Goal: Information Seeking & Learning: Learn about a topic

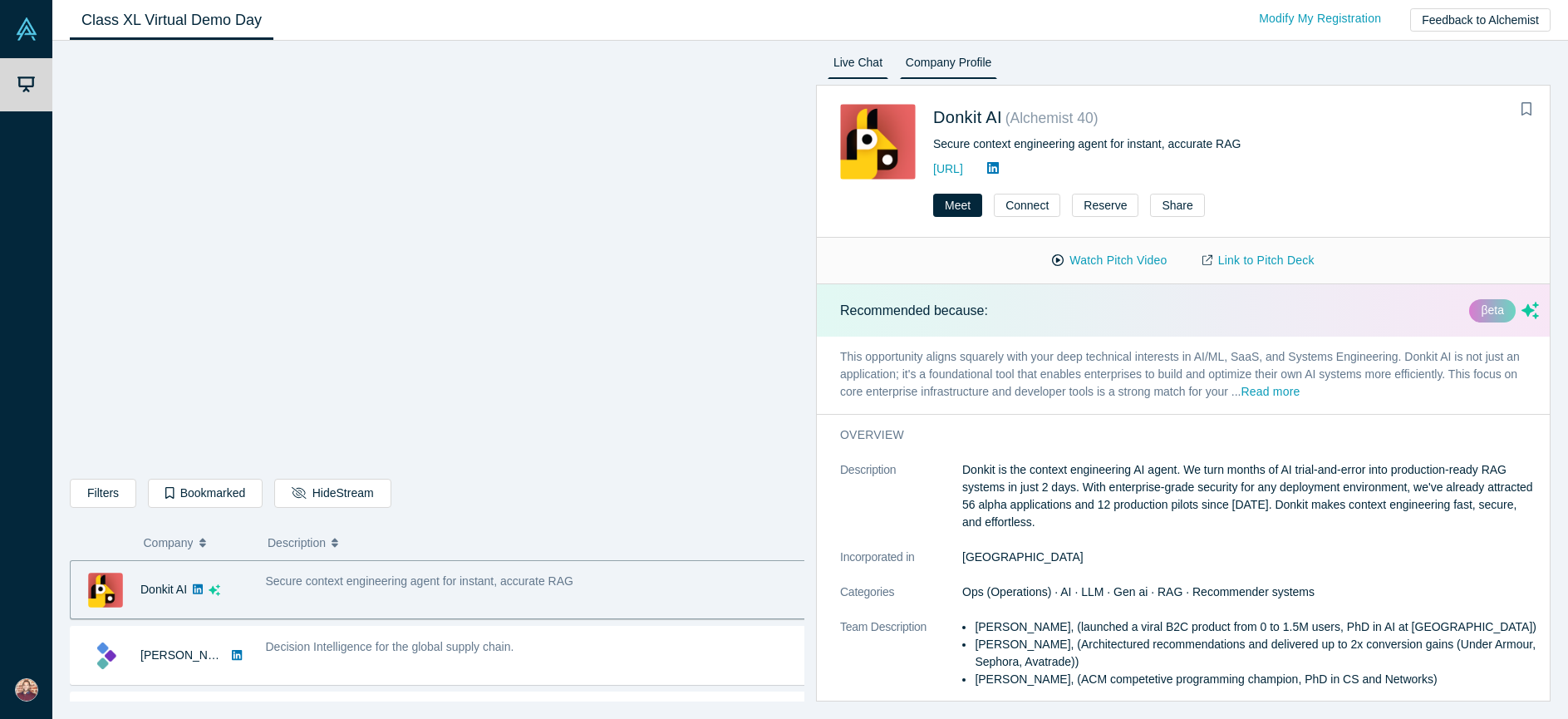
click at [854, 68] on link "Live Chat" at bounding box center [858, 65] width 61 height 27
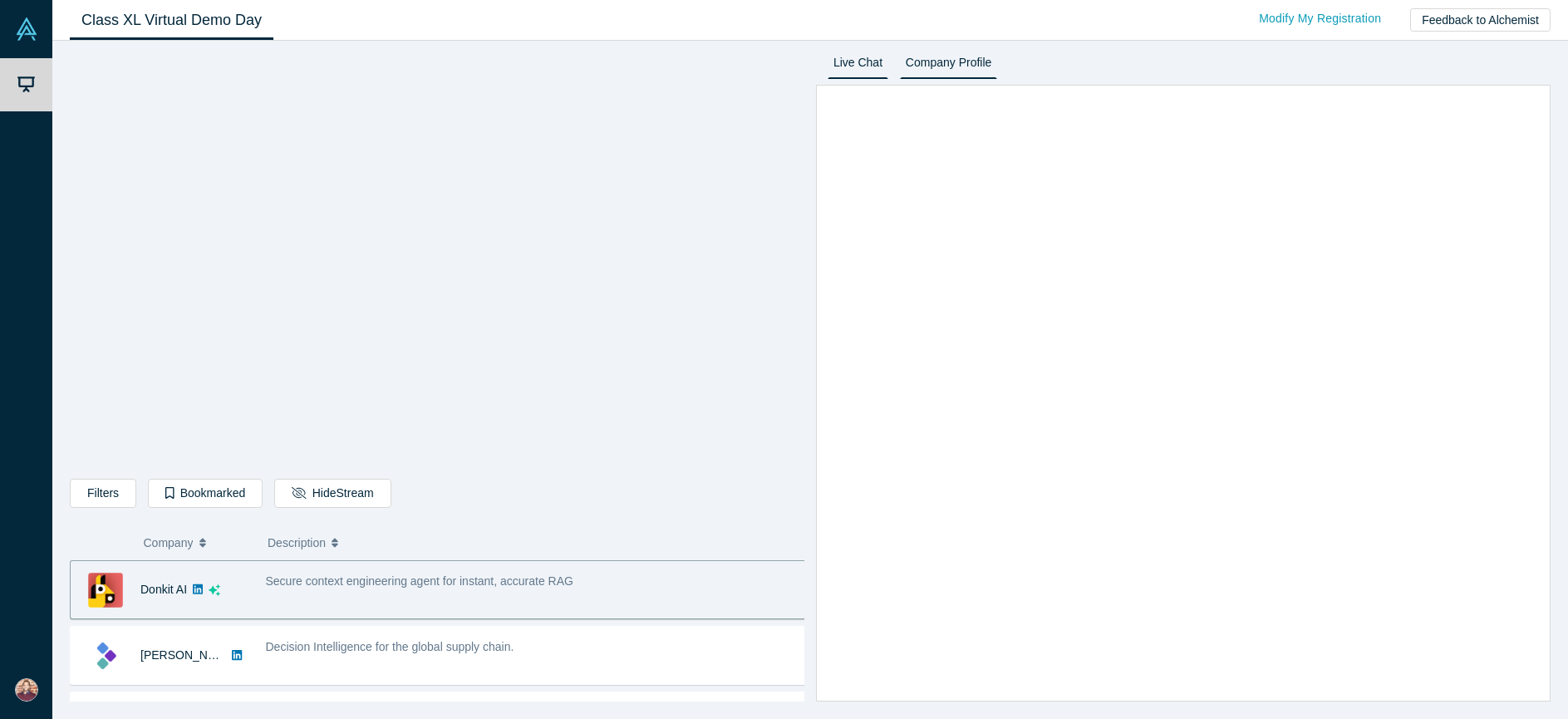
click at [981, 57] on link "Company Profile" at bounding box center [949, 65] width 98 height 27
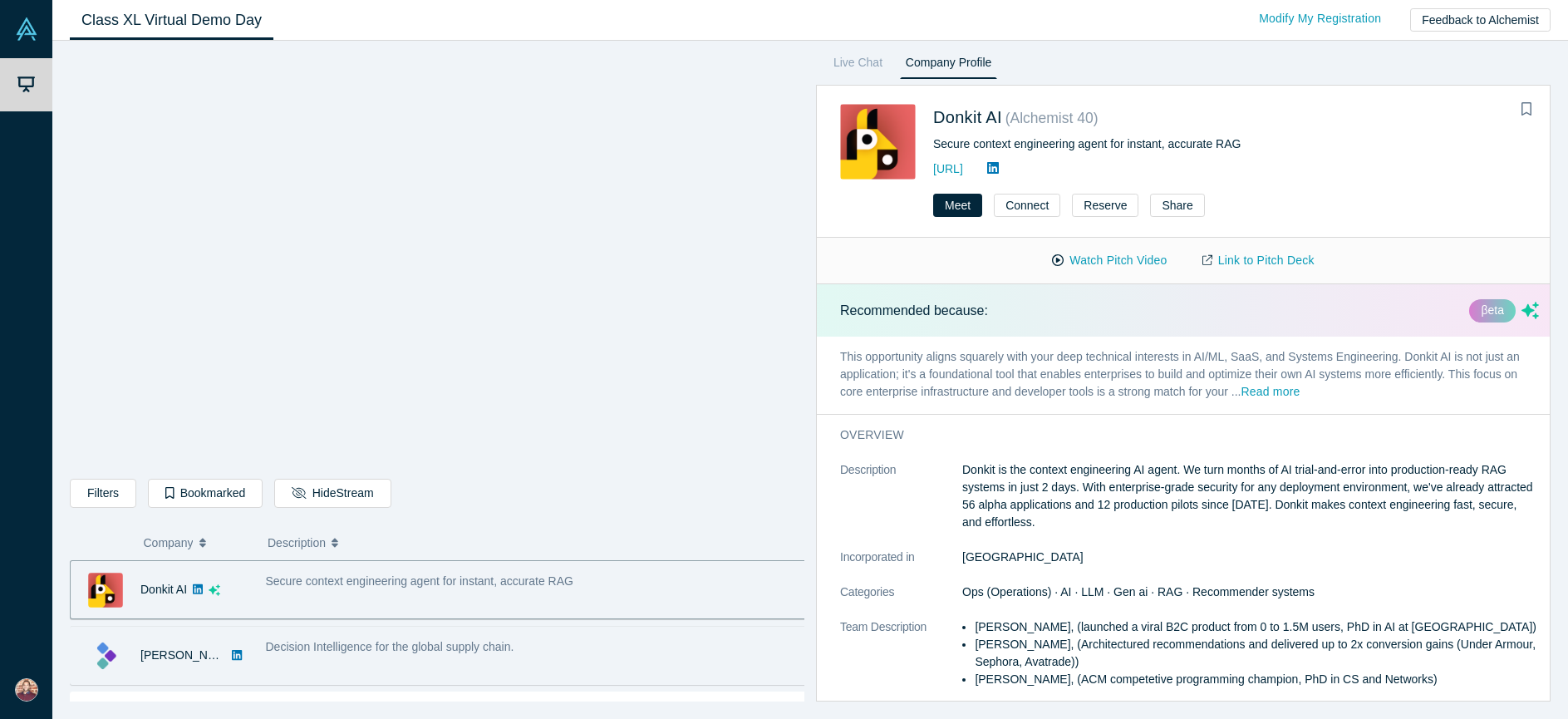
click at [378, 651] on span "Decision Intelligence for the global supply chain." at bounding box center [390, 647] width 248 height 14
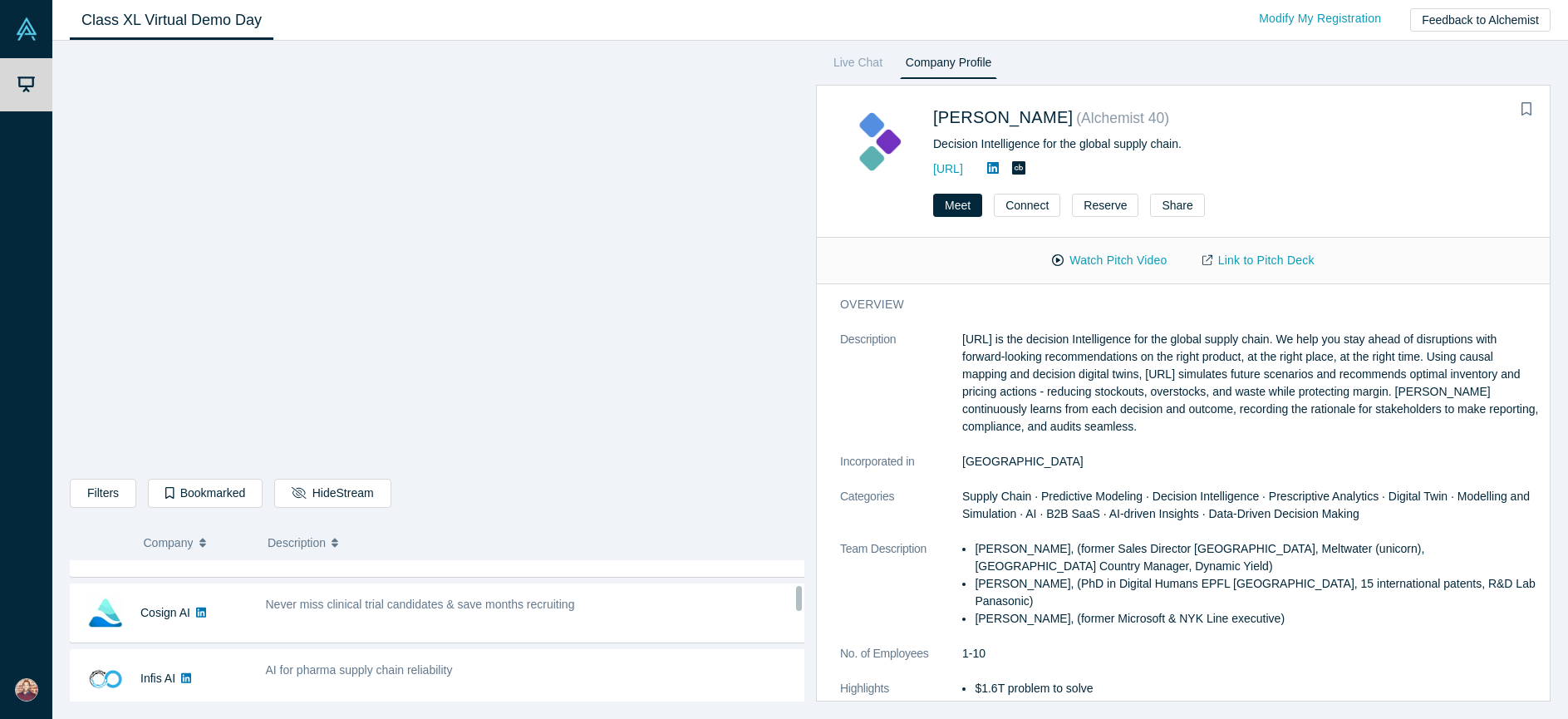
scroll to position [308, 0]
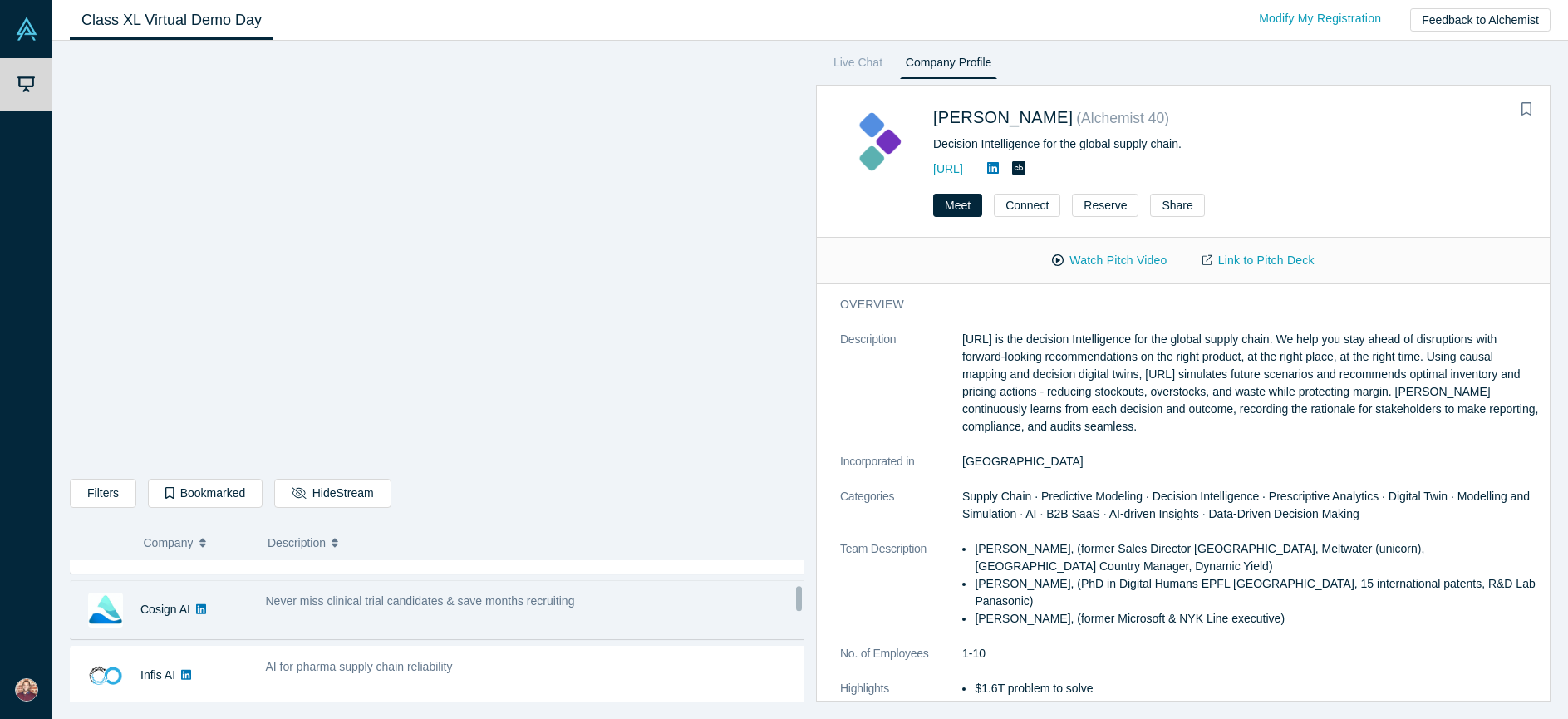
click at [364, 623] on div "Never miss clinical trial candidates & save months recruiting" at bounding box center [536, 609] width 559 height 52
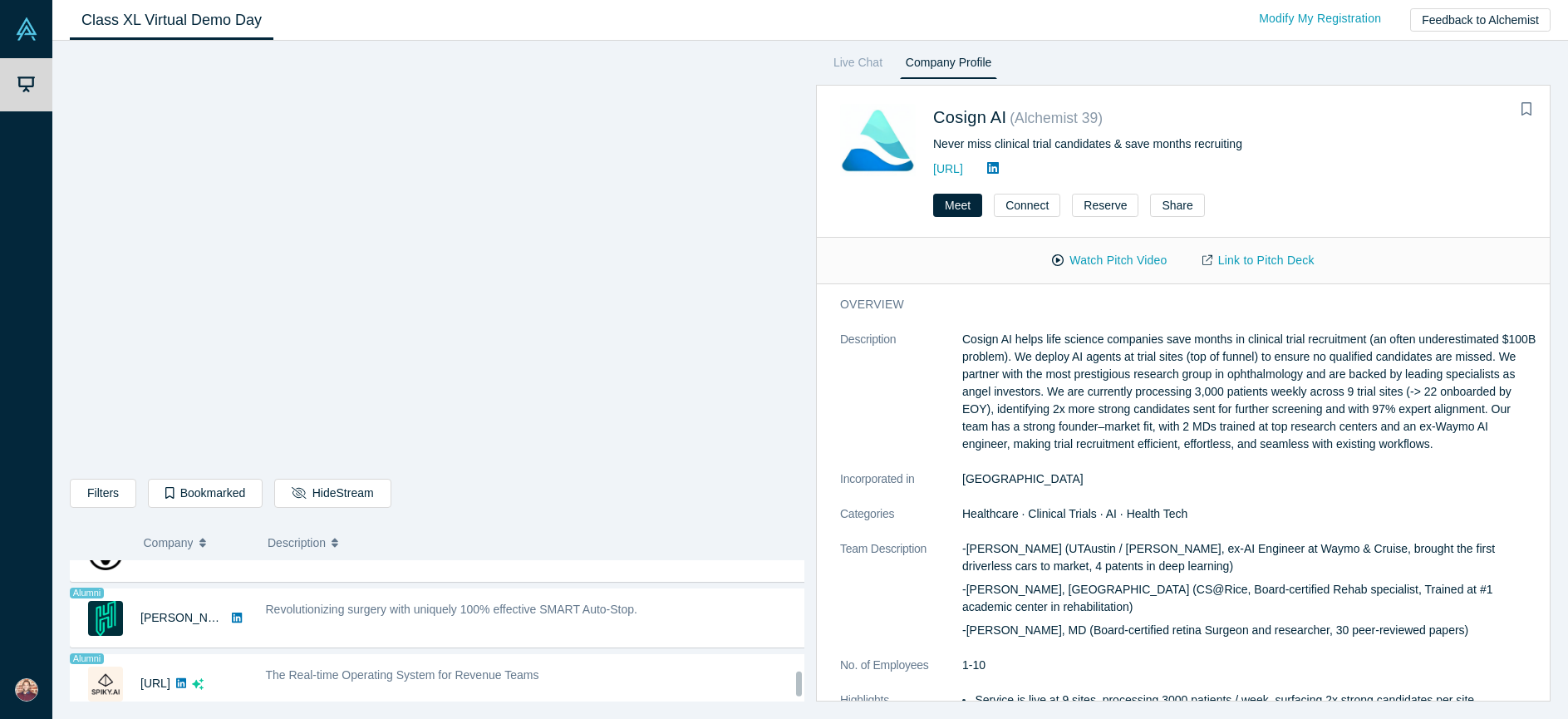
scroll to position [1232, 0]
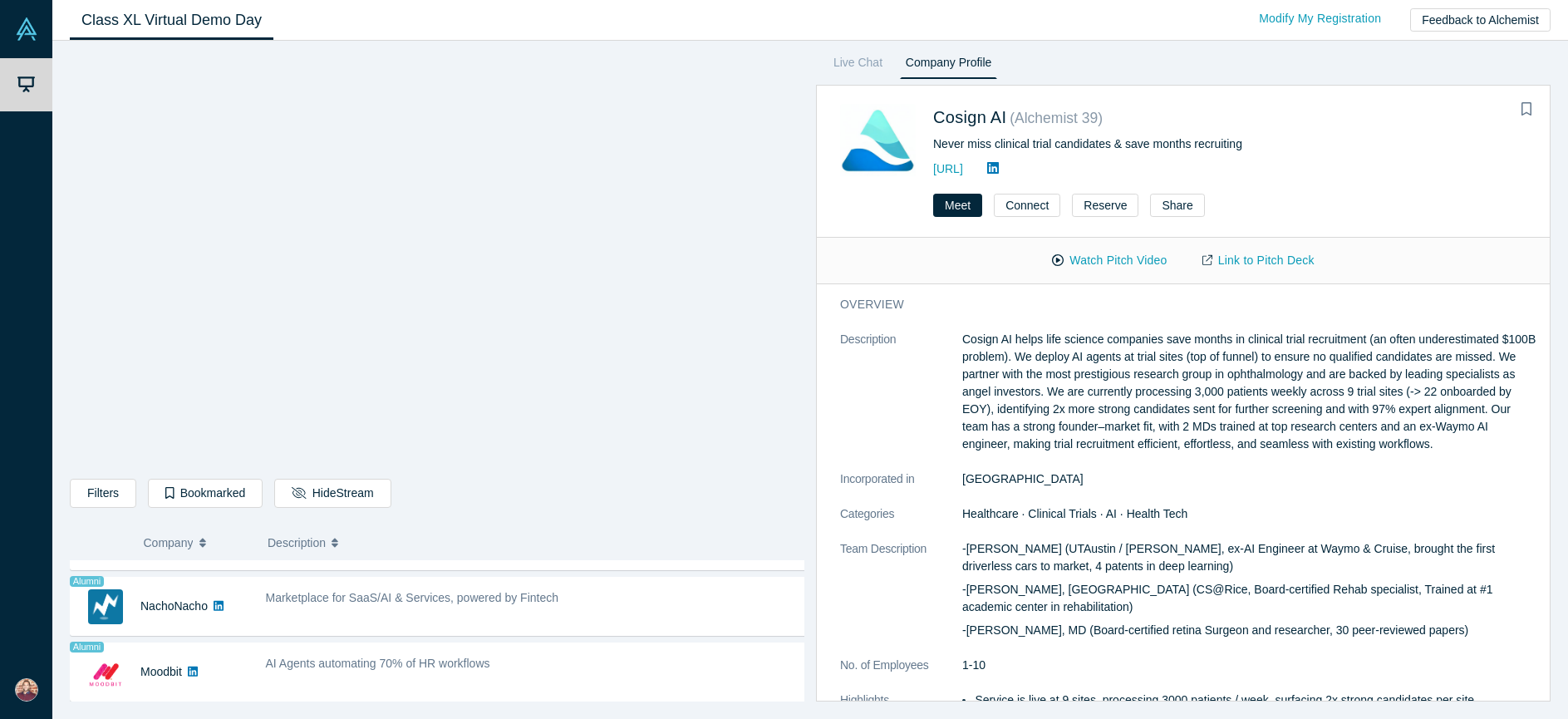
click at [367, 625] on div "Marketplace for SaaS/AI & Services, powered by Fintech" at bounding box center [536, 606] width 559 height 52
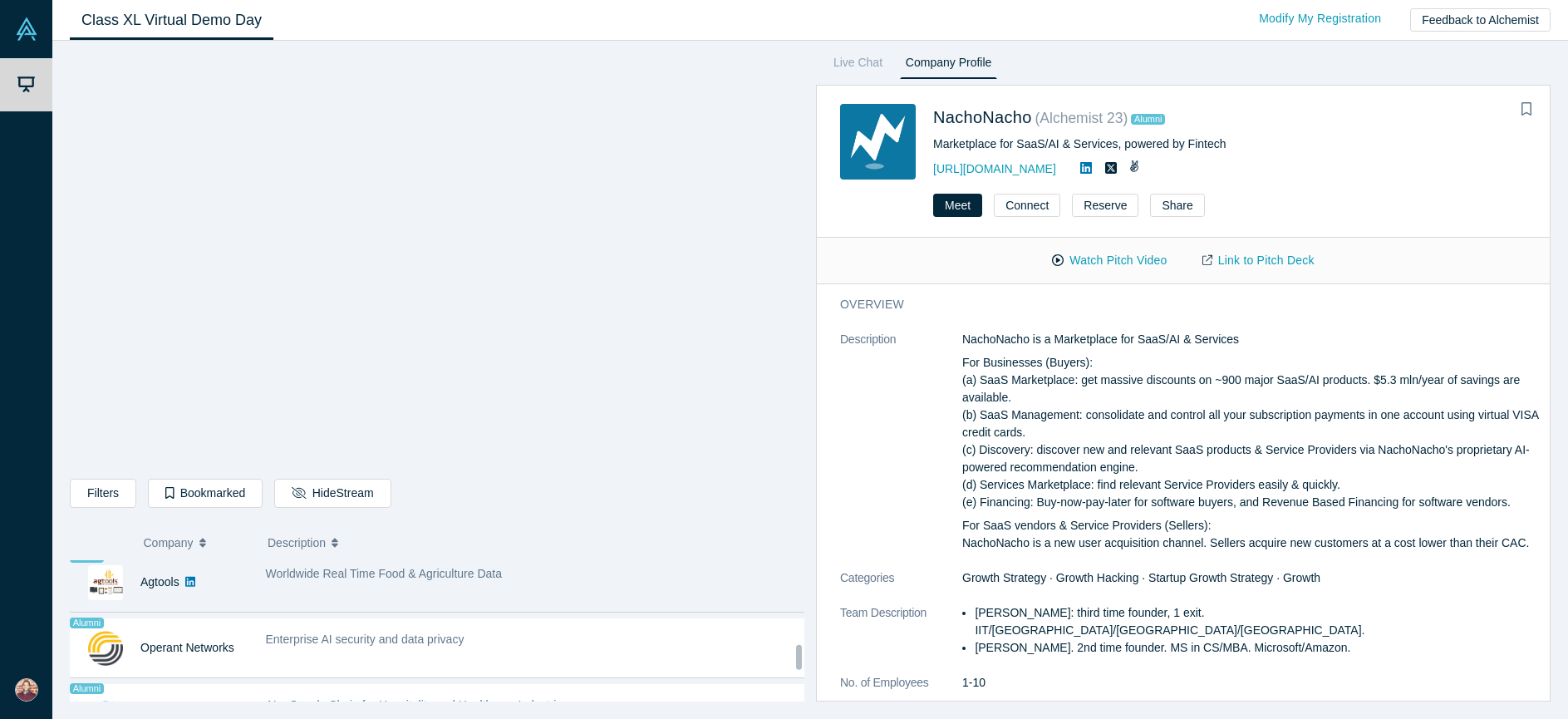
scroll to position [1061, 0]
click at [366, 627] on div "Enterprise AI security and data privacy" at bounding box center [536, 646] width 559 height 52
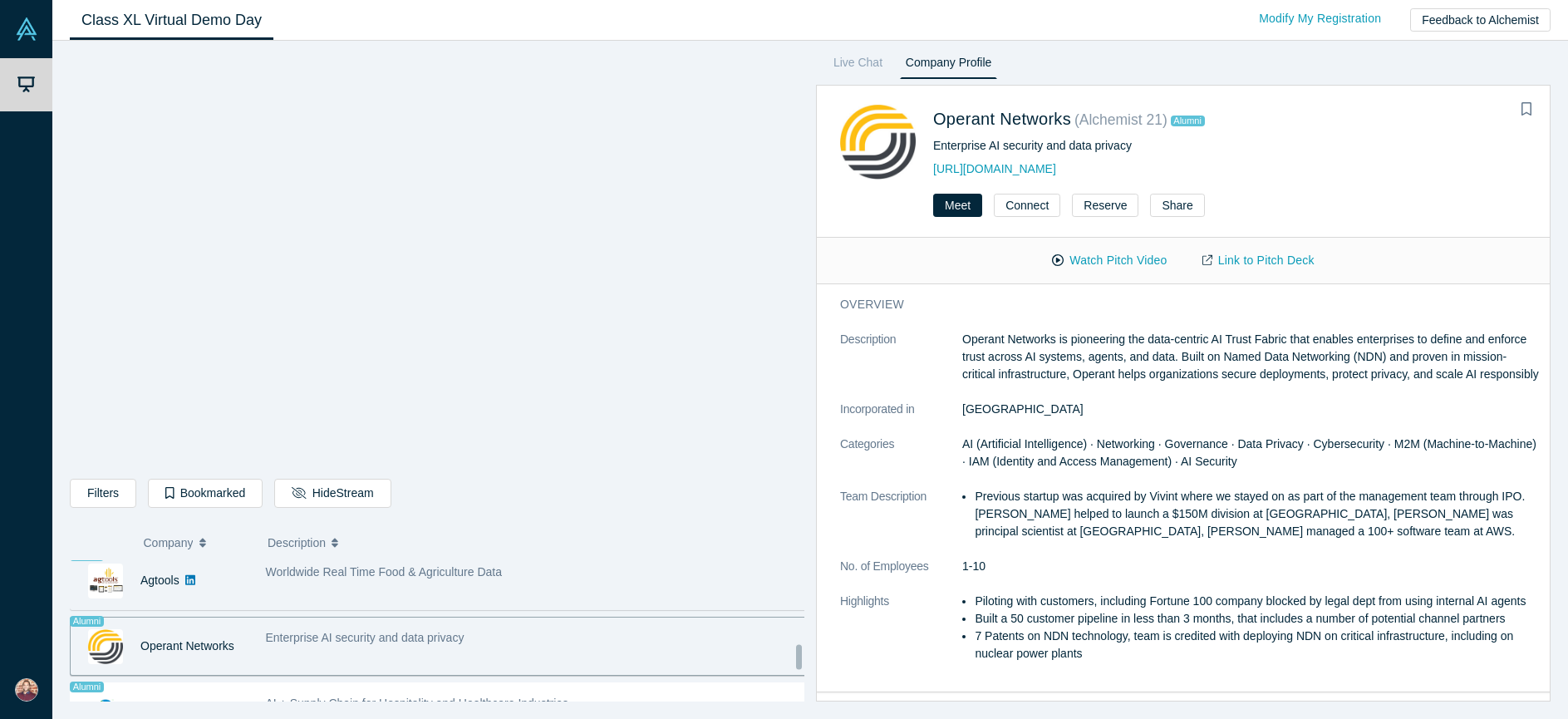
scroll to position [1028, 0]
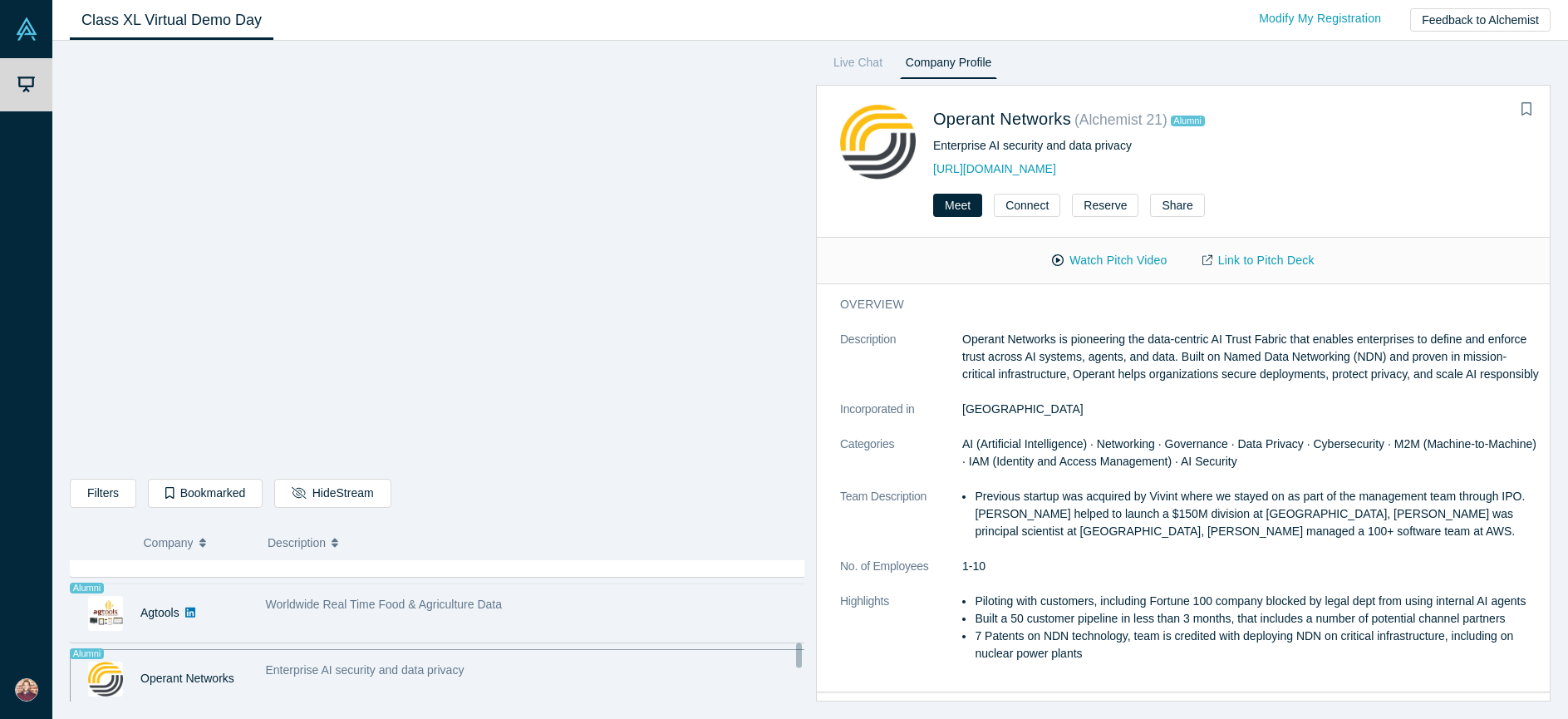
click at [366, 627] on div "Worldwide Real Time Food & Agriculture Data" at bounding box center [536, 613] width 559 height 52
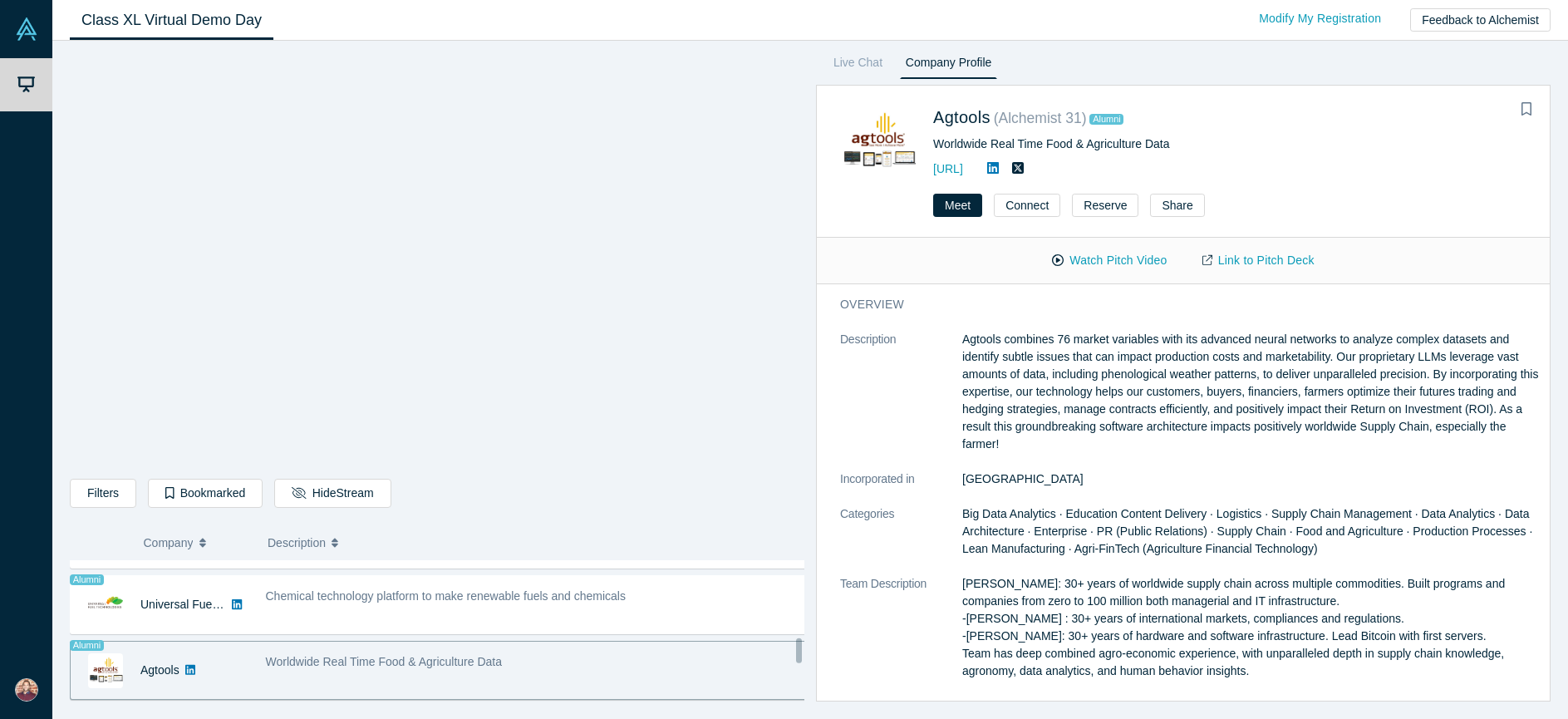
scroll to position [967, 0]
click at [366, 627] on div "Chemical technology platform to make renewable fuels and chemicals" at bounding box center [536, 608] width 559 height 52
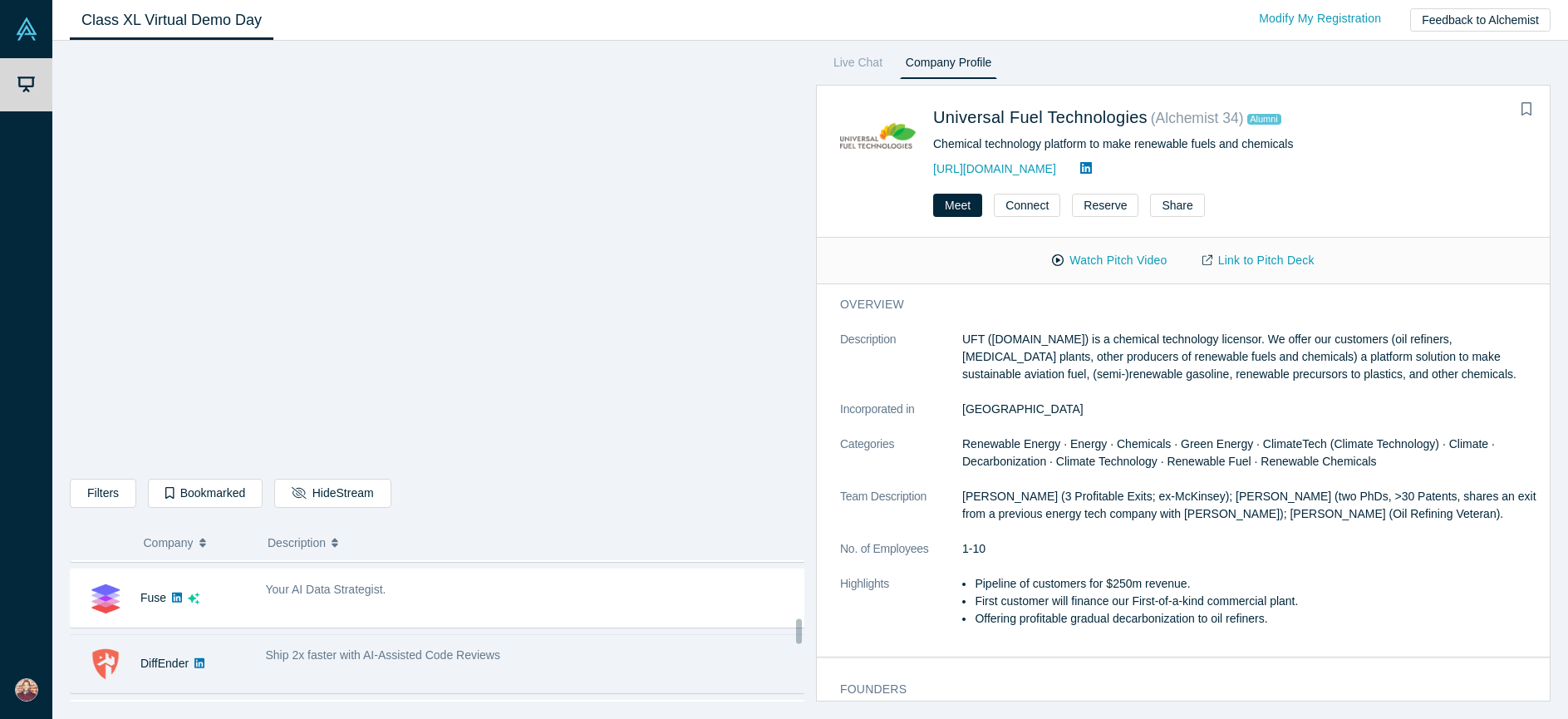
scroll to position [714, 0]
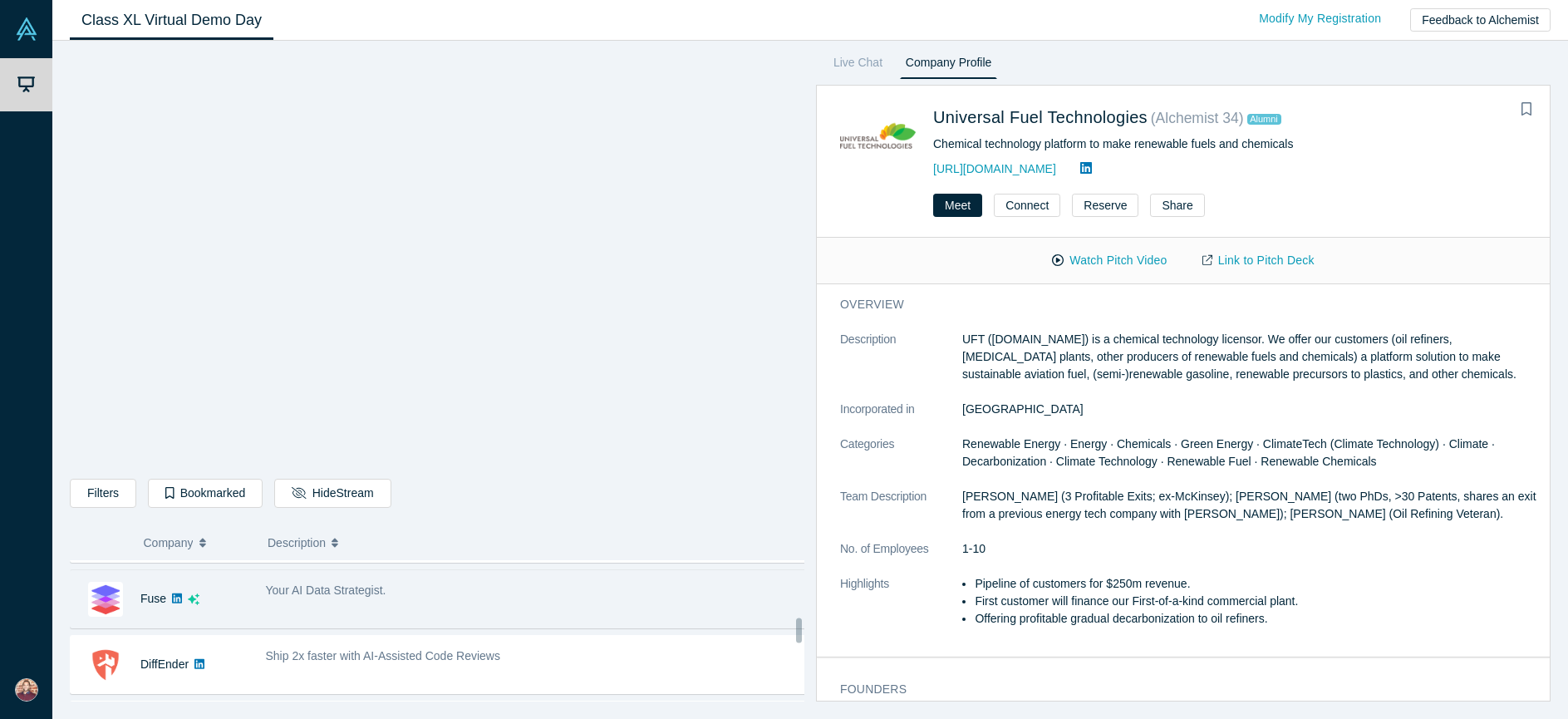
click at [365, 608] on div "Your AI Data Strategist." at bounding box center [536, 598] width 559 height 52
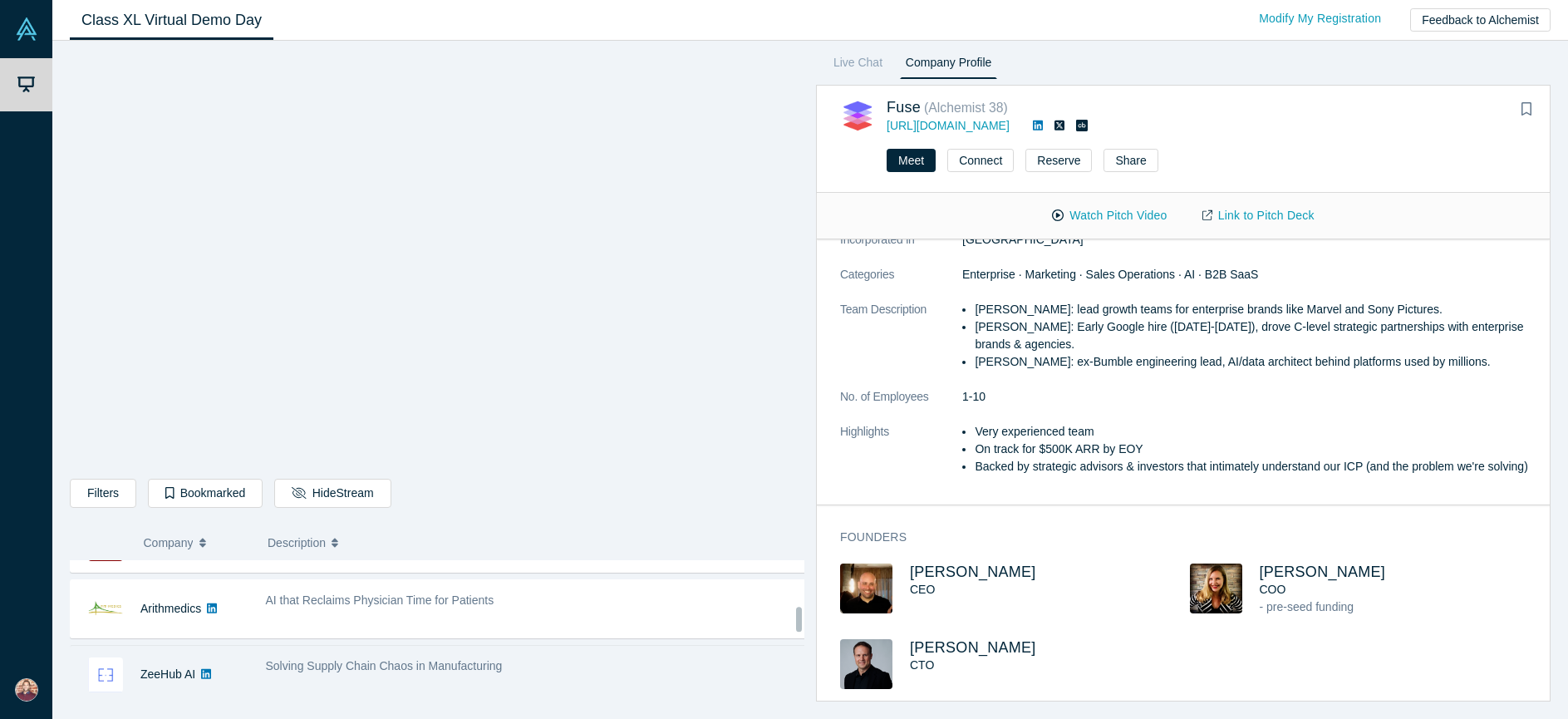
scroll to position [539, 0]
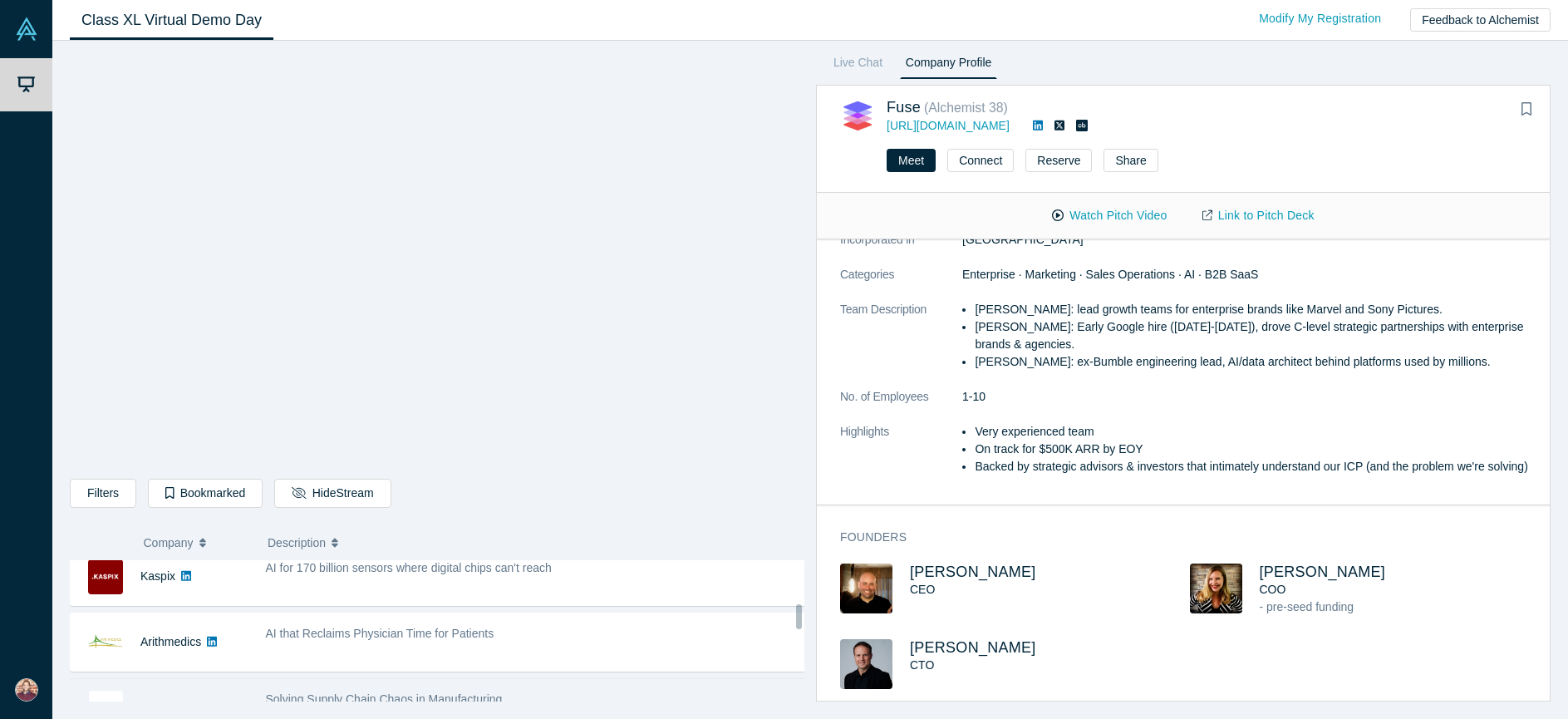
click at [366, 619] on div "AI that Reclaims Physician Time for Patients" at bounding box center [536, 642] width 559 height 52
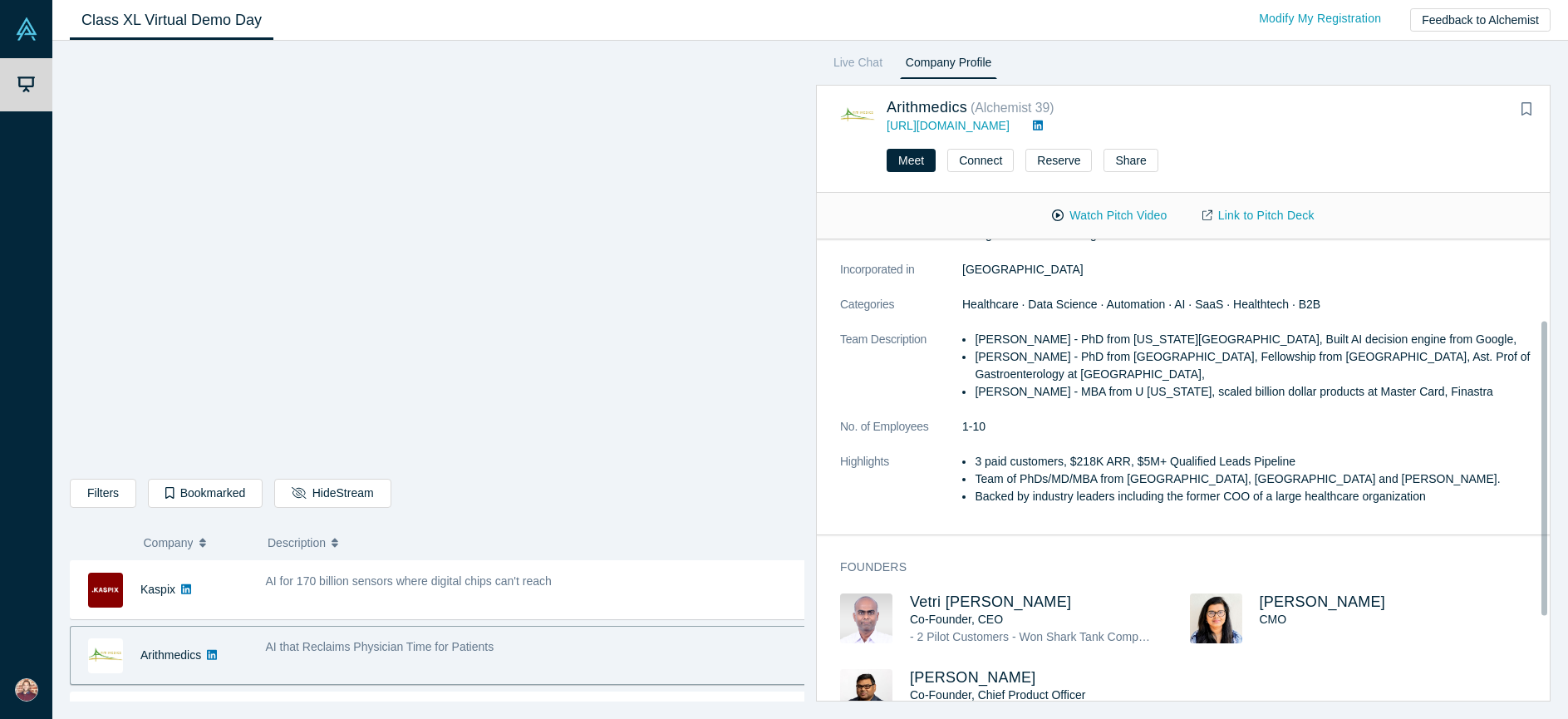
scroll to position [192, 0]
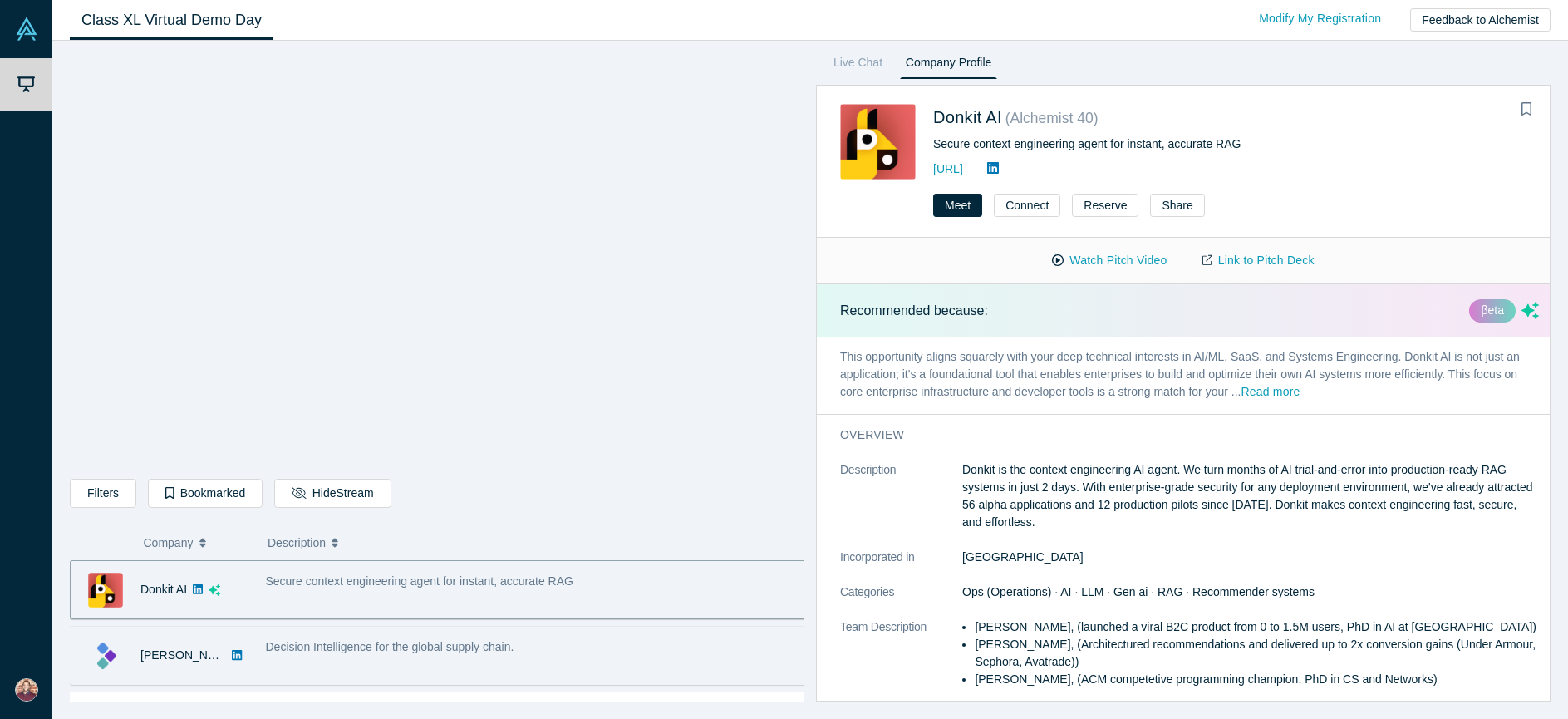
click at [416, 634] on div "Decision Intelligence for the global supply chain." at bounding box center [536, 655] width 559 height 52
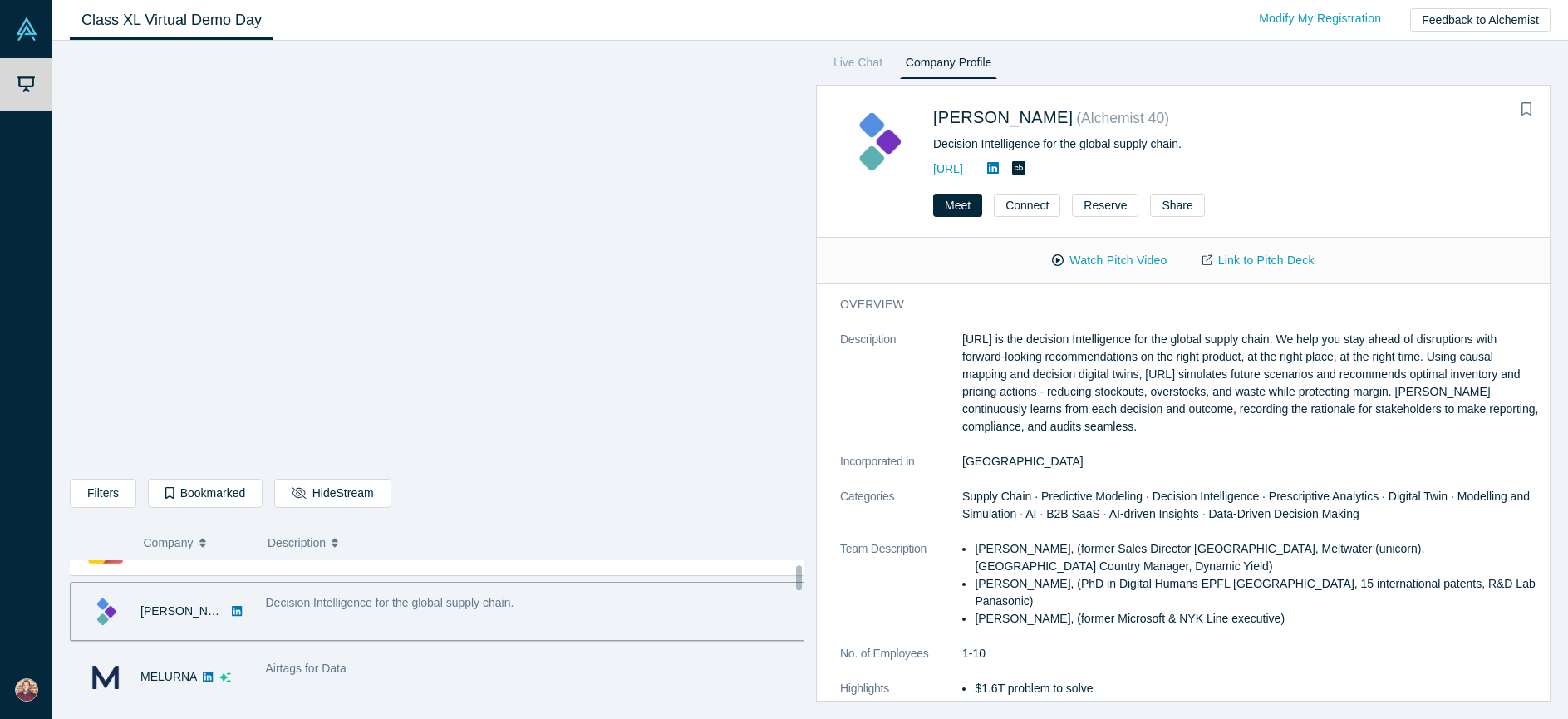
scroll to position [59, 0]
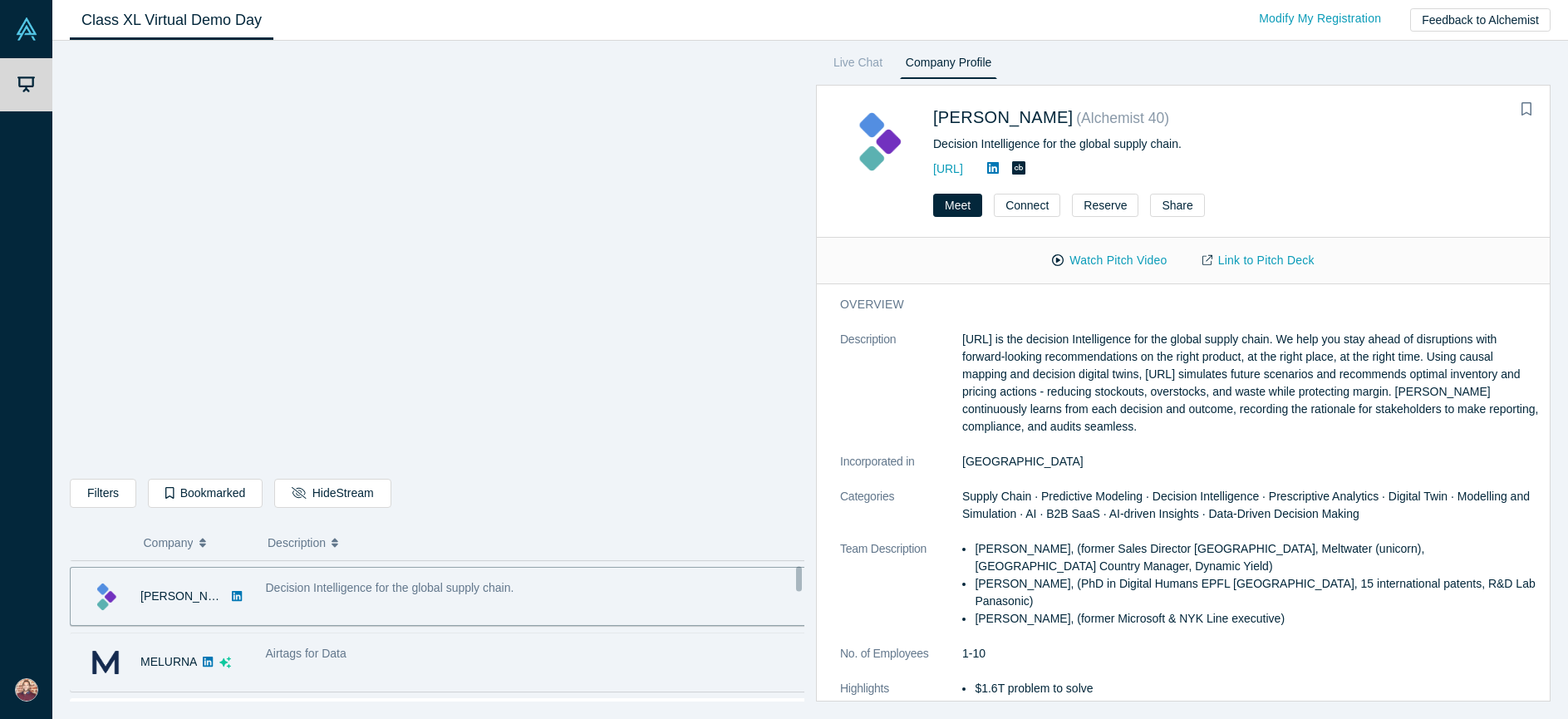
click at [415, 649] on div "Airtags for Data" at bounding box center [536, 654] width 541 height 17
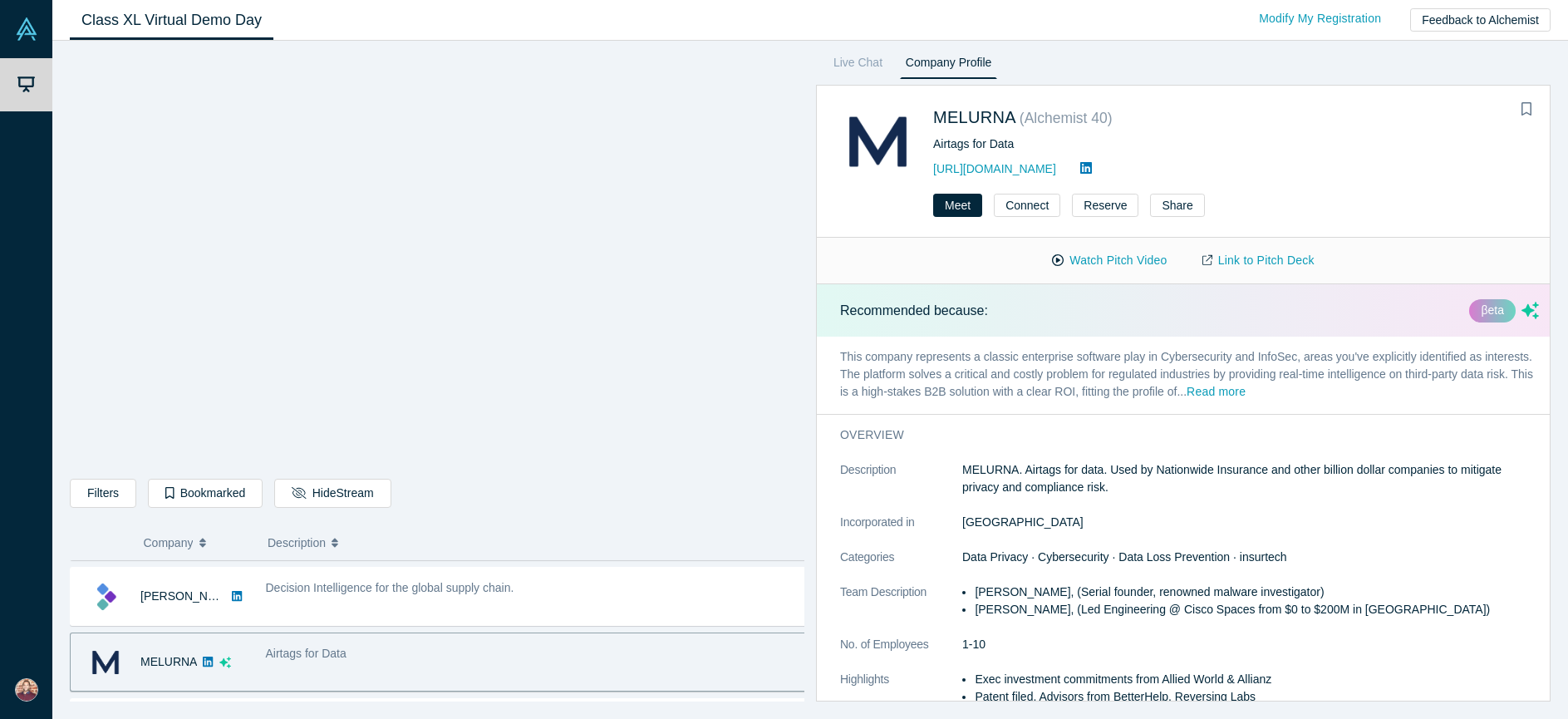
click at [415, 649] on div "Airtags for Data" at bounding box center [536, 654] width 541 height 17
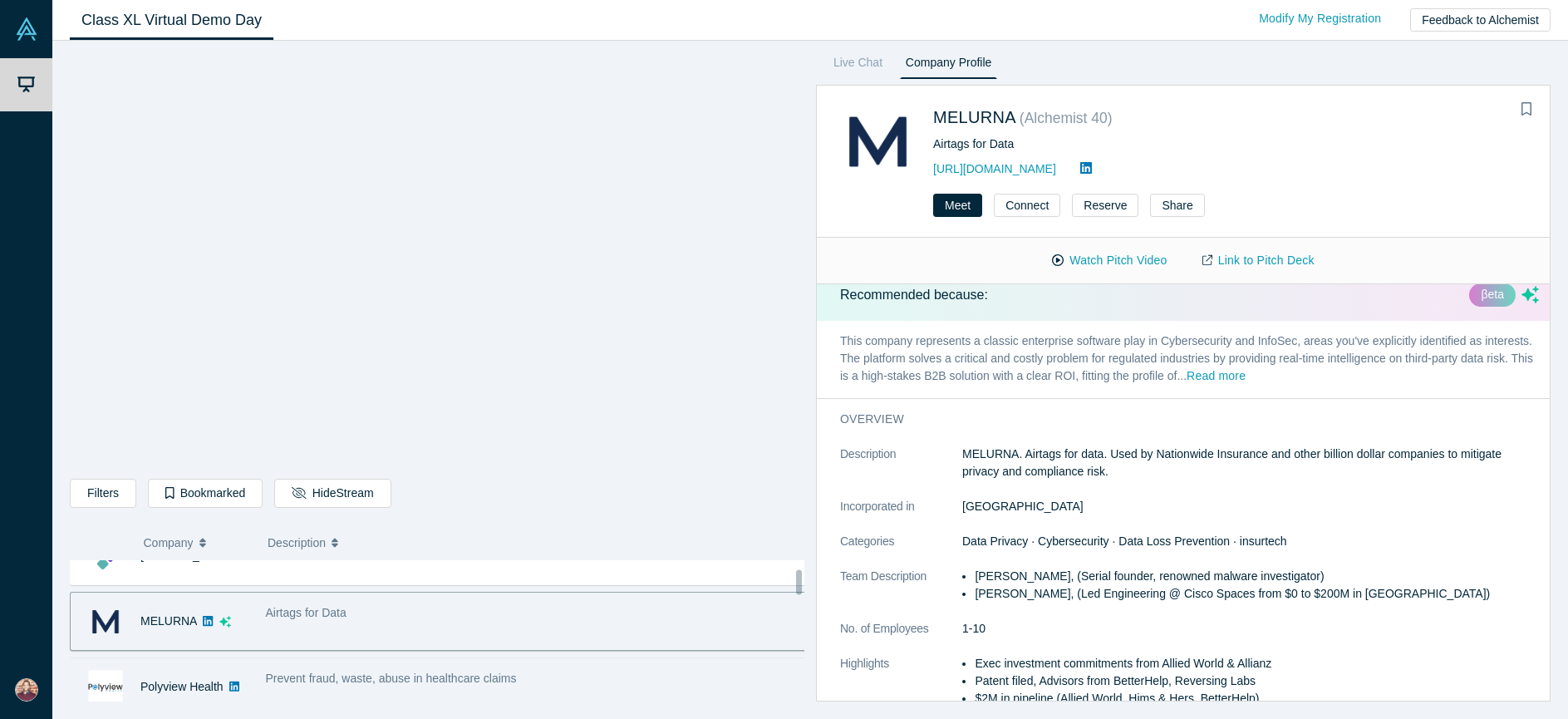
scroll to position [102, 0]
click at [370, 686] on div "Prevent fraud, waste, abuse in healthcare claims" at bounding box center [536, 685] width 559 height 52
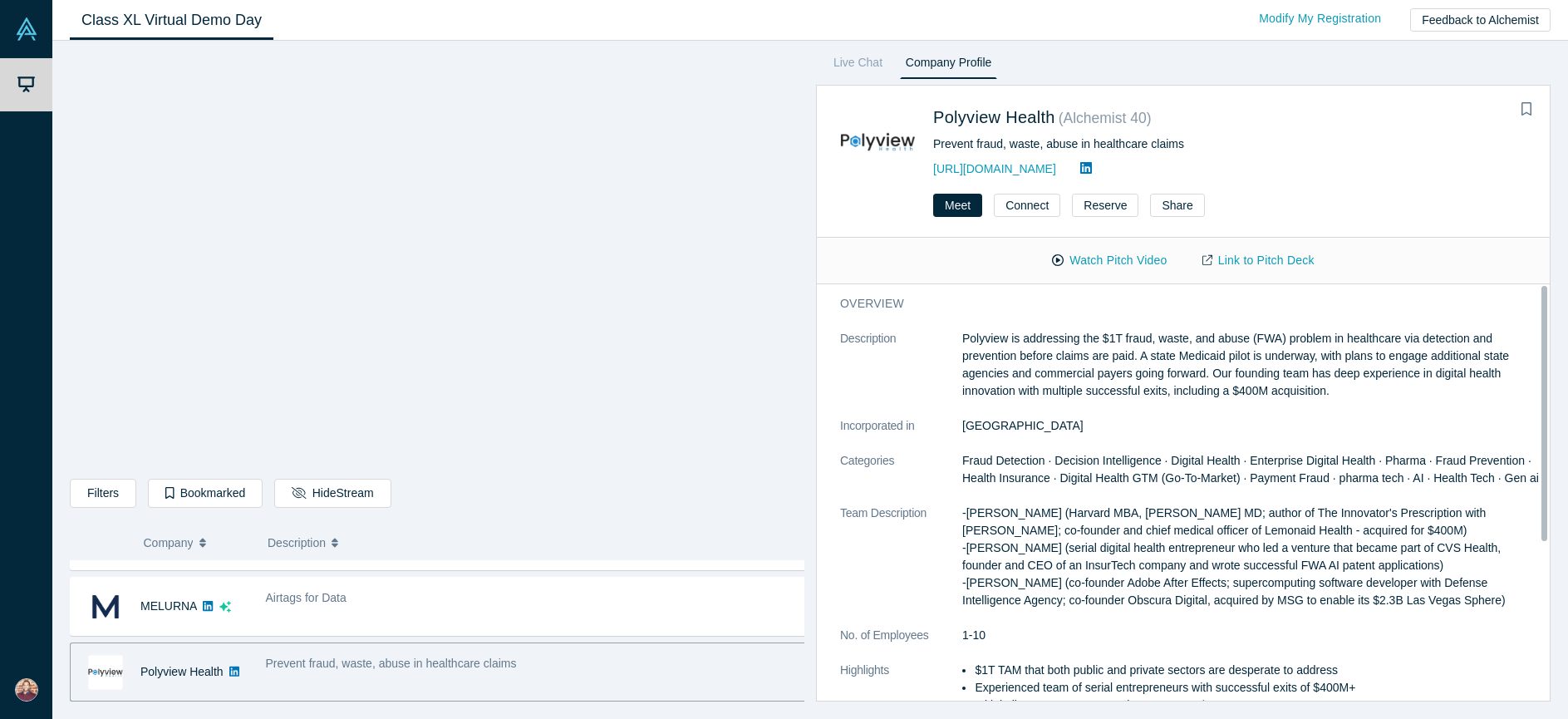
scroll to position [0, 0]
click at [404, 678] on div "Prevent fraud, waste, abuse in healthcare claims" at bounding box center [536, 672] width 559 height 52
click at [366, 661] on span "Prevent fraud, waste, abuse in healthcare claims" at bounding box center [391, 663] width 251 height 14
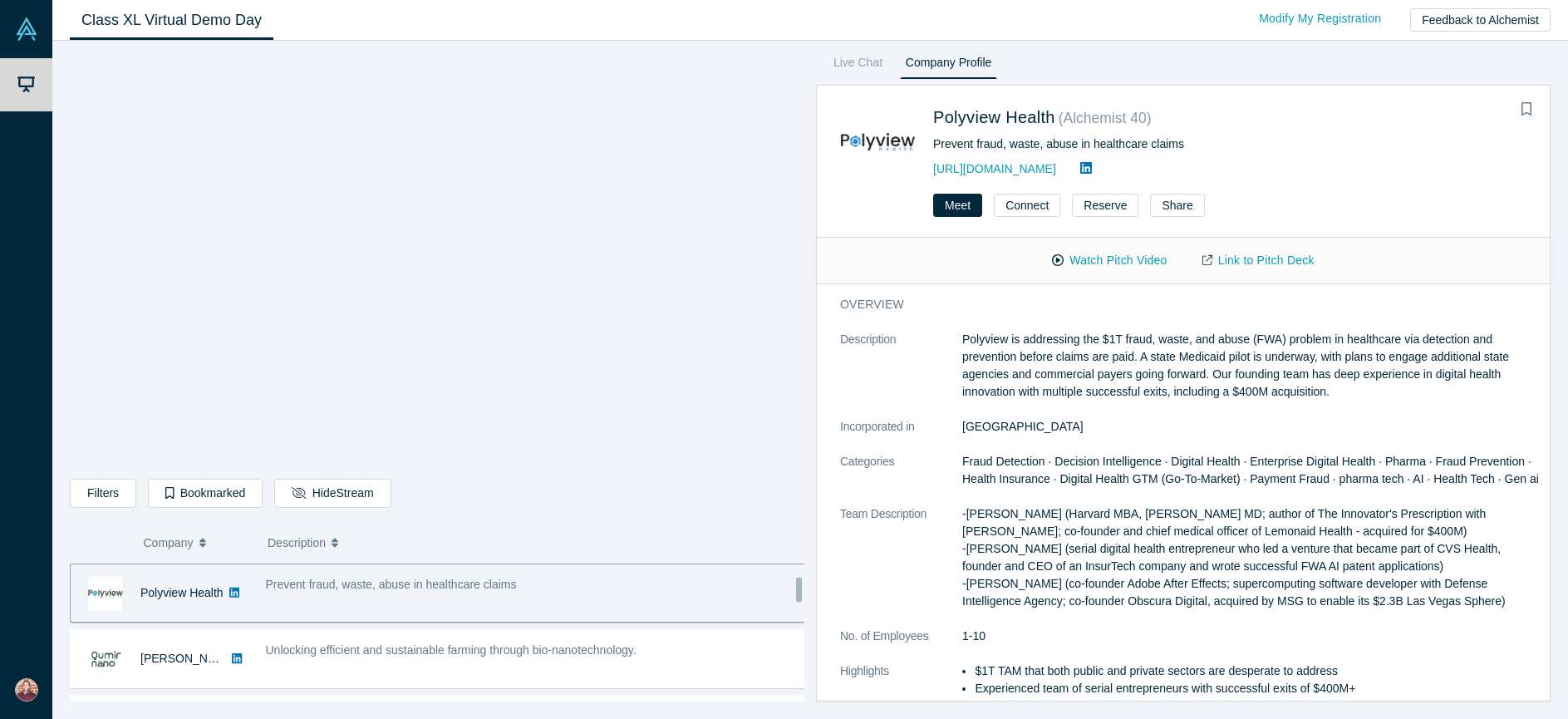
scroll to position [194, 0]
click at [370, 653] on span "Unlocking efficient and sustainable farming through bio-nanotechnology." at bounding box center [451, 650] width 370 height 14
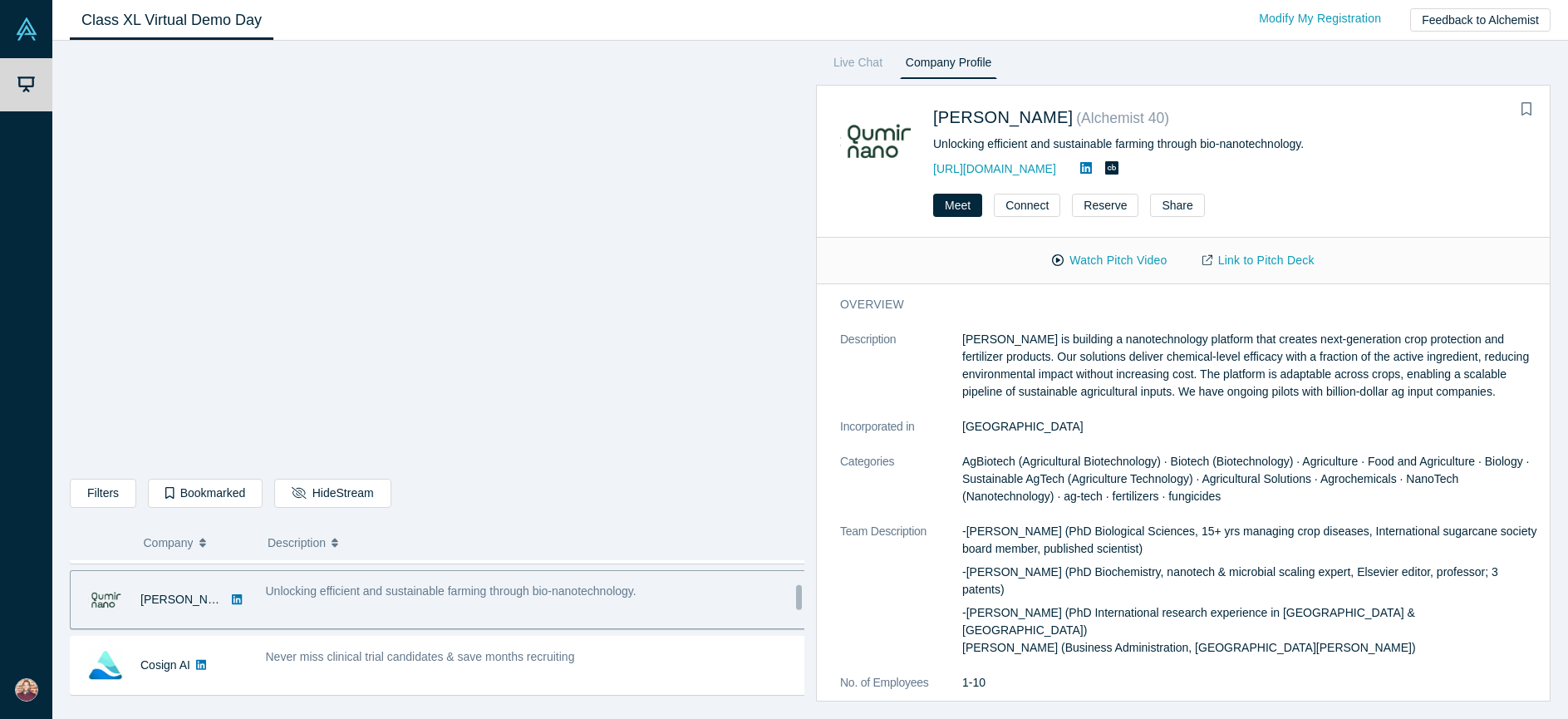
scroll to position [294, 0]
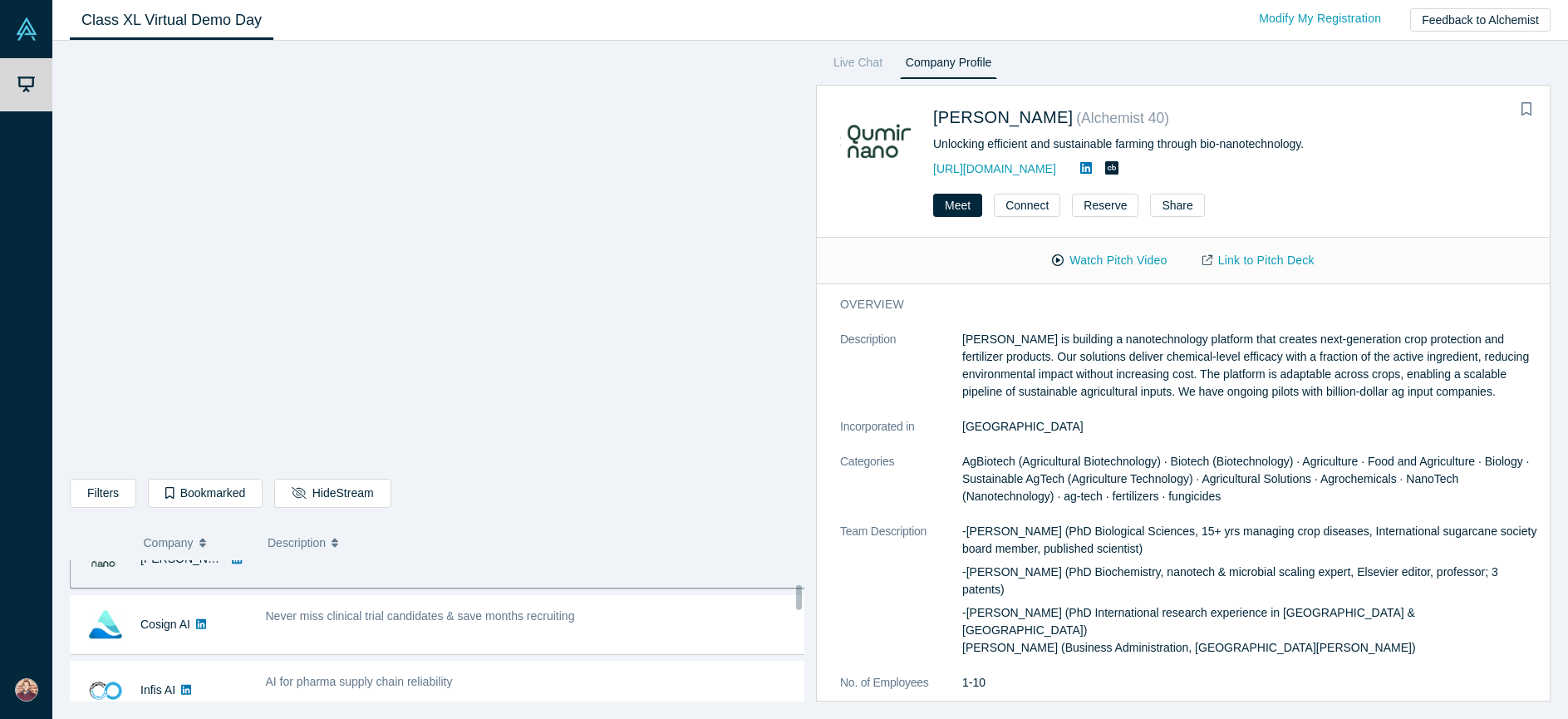
click at [417, 631] on div "Never miss clinical trial candidates & save months recruiting" at bounding box center [536, 624] width 559 height 52
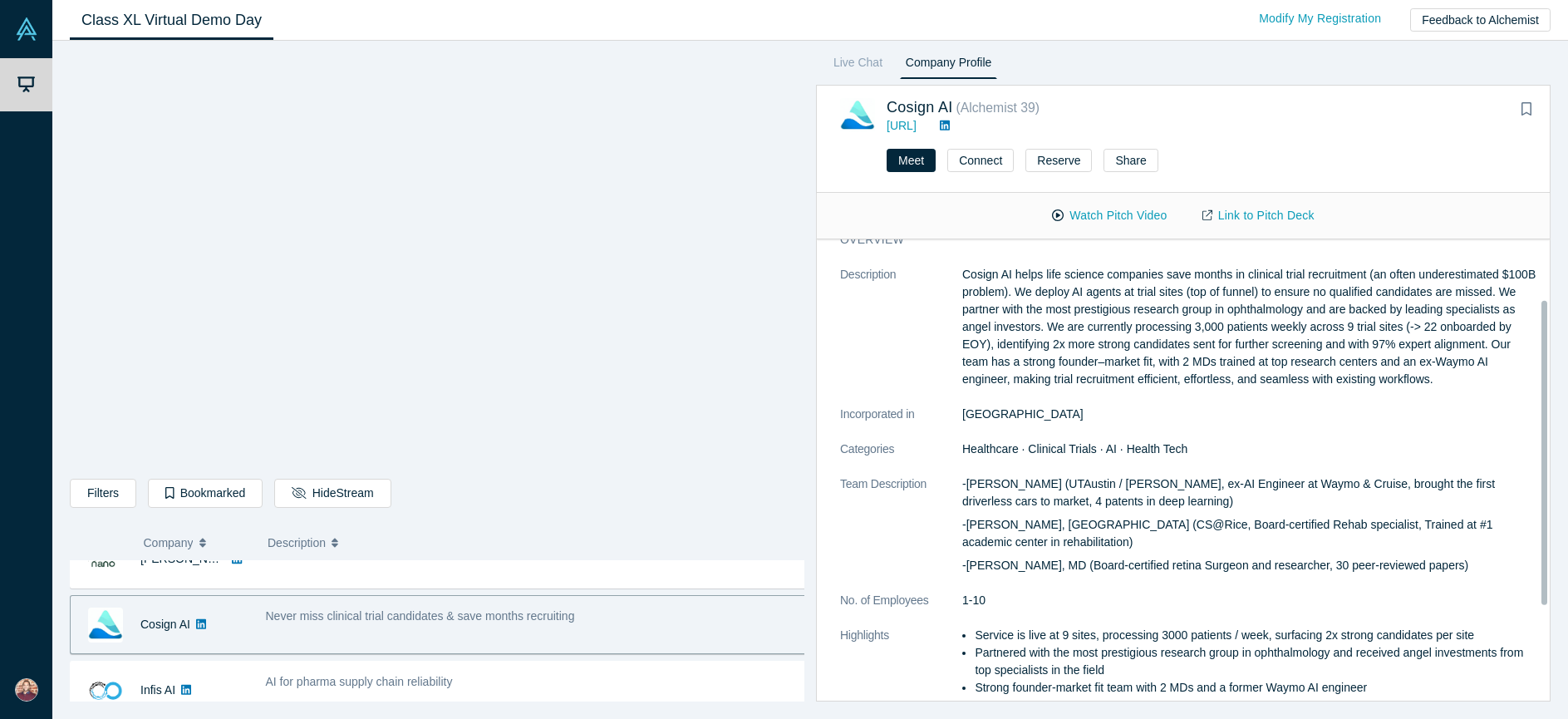
scroll to position [0, 0]
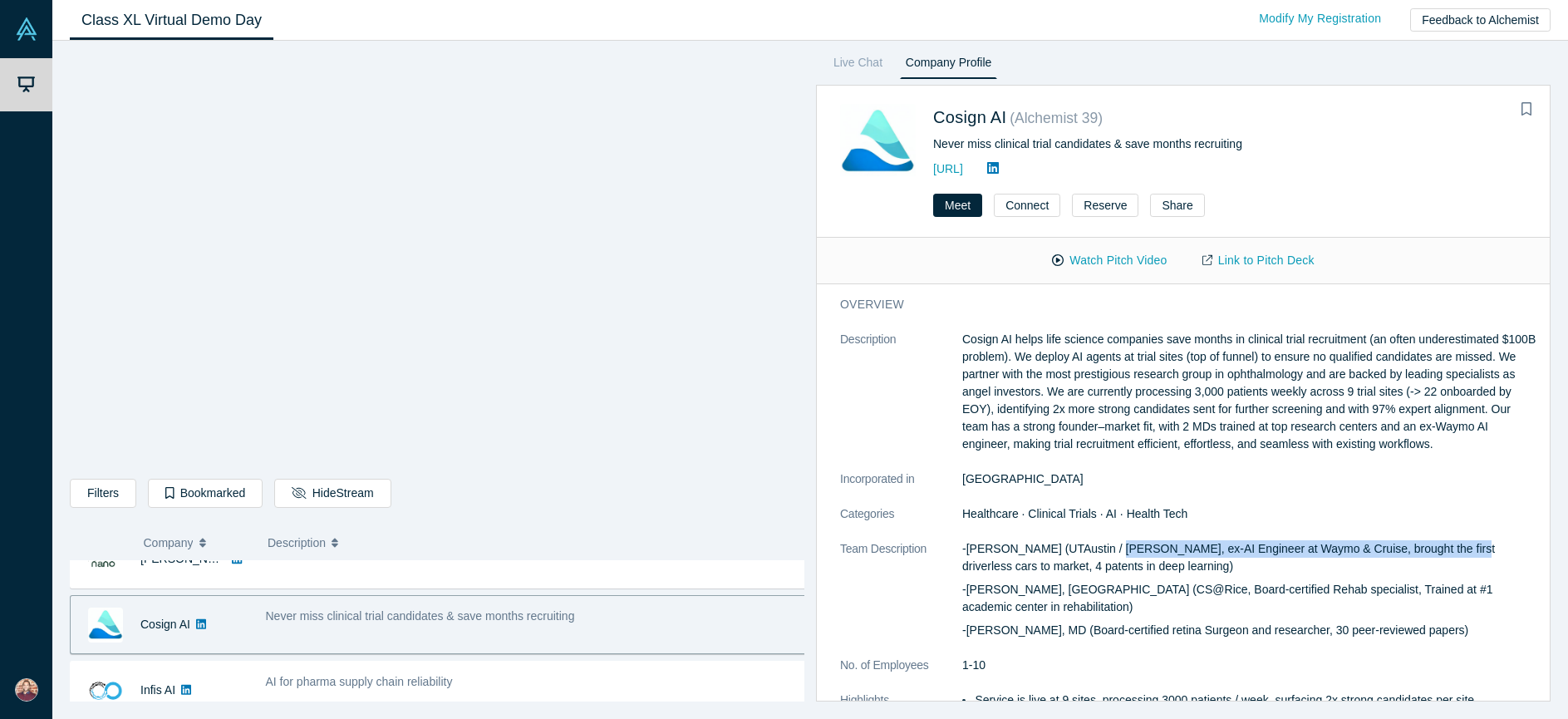
drag, startPoint x: 1093, startPoint y: 550, endPoint x: 1364, endPoint y: 552, distance: 271.0
click at [1425, 552] on p "-[PERSON_NAME] (UTAustin / [PERSON_NAME], ex-AI Engineer at Waymo & Cruise, bro…" at bounding box center [1251, 557] width 577 height 35
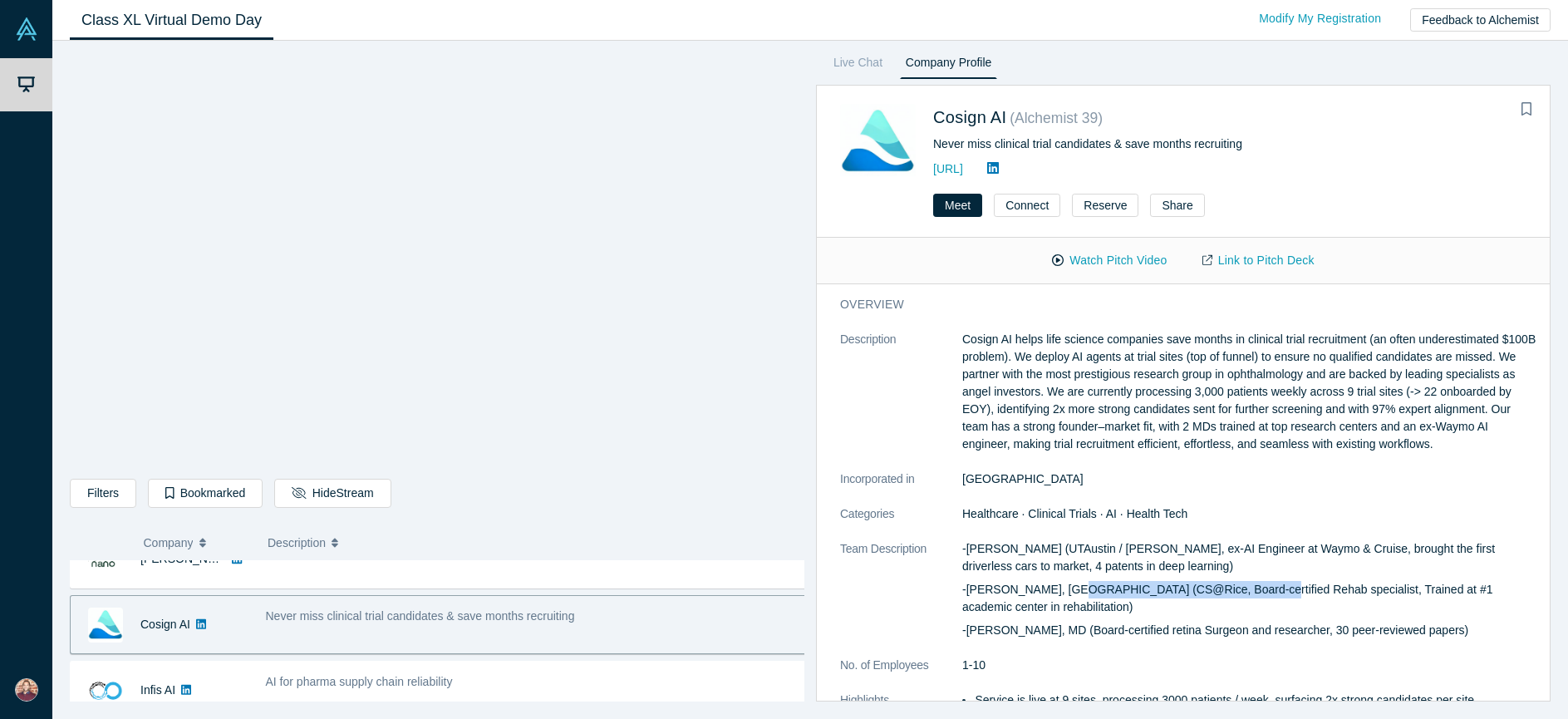
drag, startPoint x: 1074, startPoint y: 594, endPoint x: 1268, endPoint y: 591, distance: 194.0
click at [1254, 591] on p "-[PERSON_NAME], [GEOGRAPHIC_DATA] (CS@Rice, Board-certified Rehab specialist, T…" at bounding box center [1251, 598] width 577 height 35
drag, startPoint x: 1319, startPoint y: 590, endPoint x: 1448, endPoint y: 587, distance: 129.0
click at [1448, 587] on p "-[PERSON_NAME], [GEOGRAPHIC_DATA] (CS@Rice, Board-certified Rehab specialist, T…" at bounding box center [1251, 598] width 577 height 35
drag, startPoint x: 1068, startPoint y: 604, endPoint x: 1054, endPoint y: 609, distance: 14.9
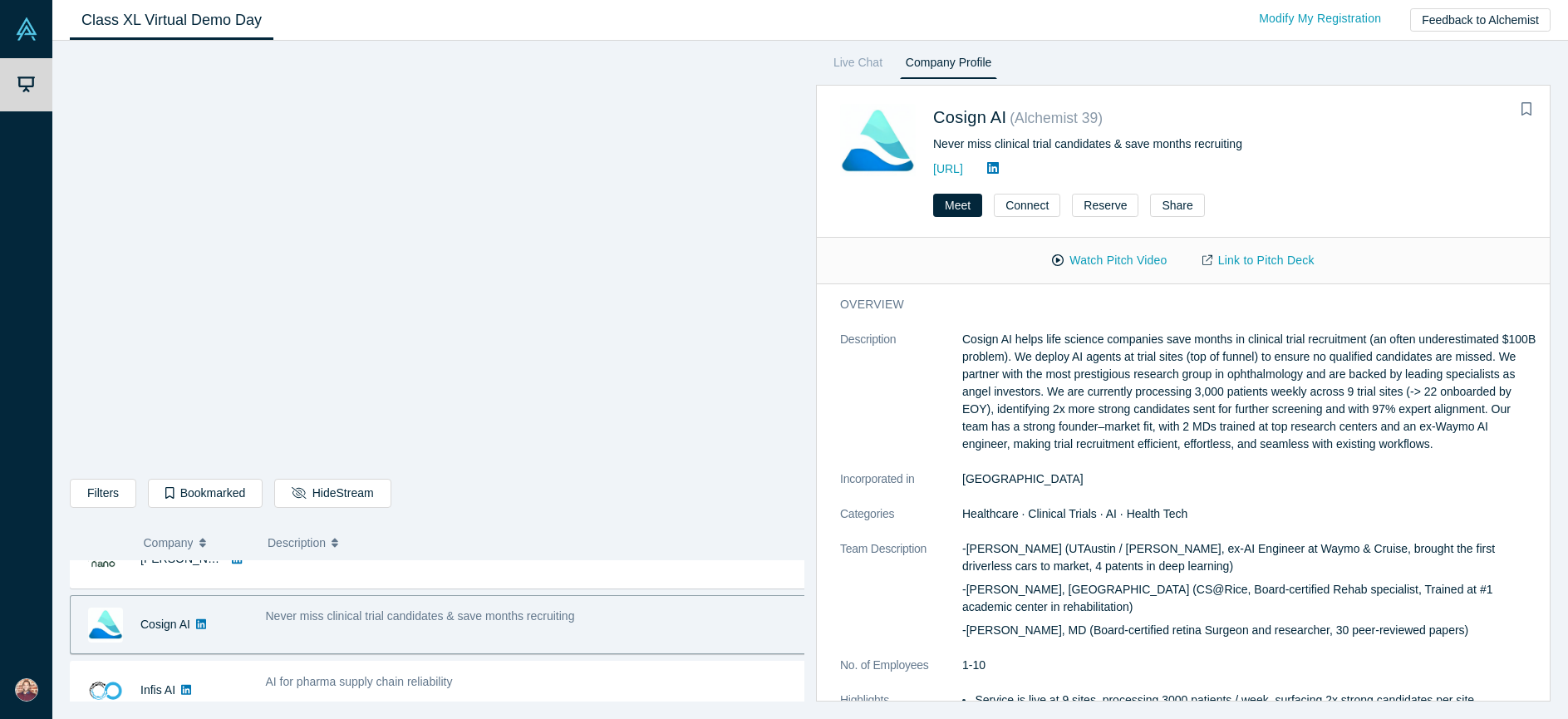
click at [1068, 622] on p "-[PERSON_NAME], MD (Board-certified retina Surgeon and researcher, 30 peer-revi…" at bounding box center [1251, 631] width 577 height 17
drag, startPoint x: 1046, startPoint y: 611, endPoint x: 1225, endPoint y: 613, distance: 179.0
click at [1225, 622] on p "-[PERSON_NAME], MD (Board-certified retina Surgeon and researcher, 30 peer-revi…" at bounding box center [1251, 631] width 577 height 17
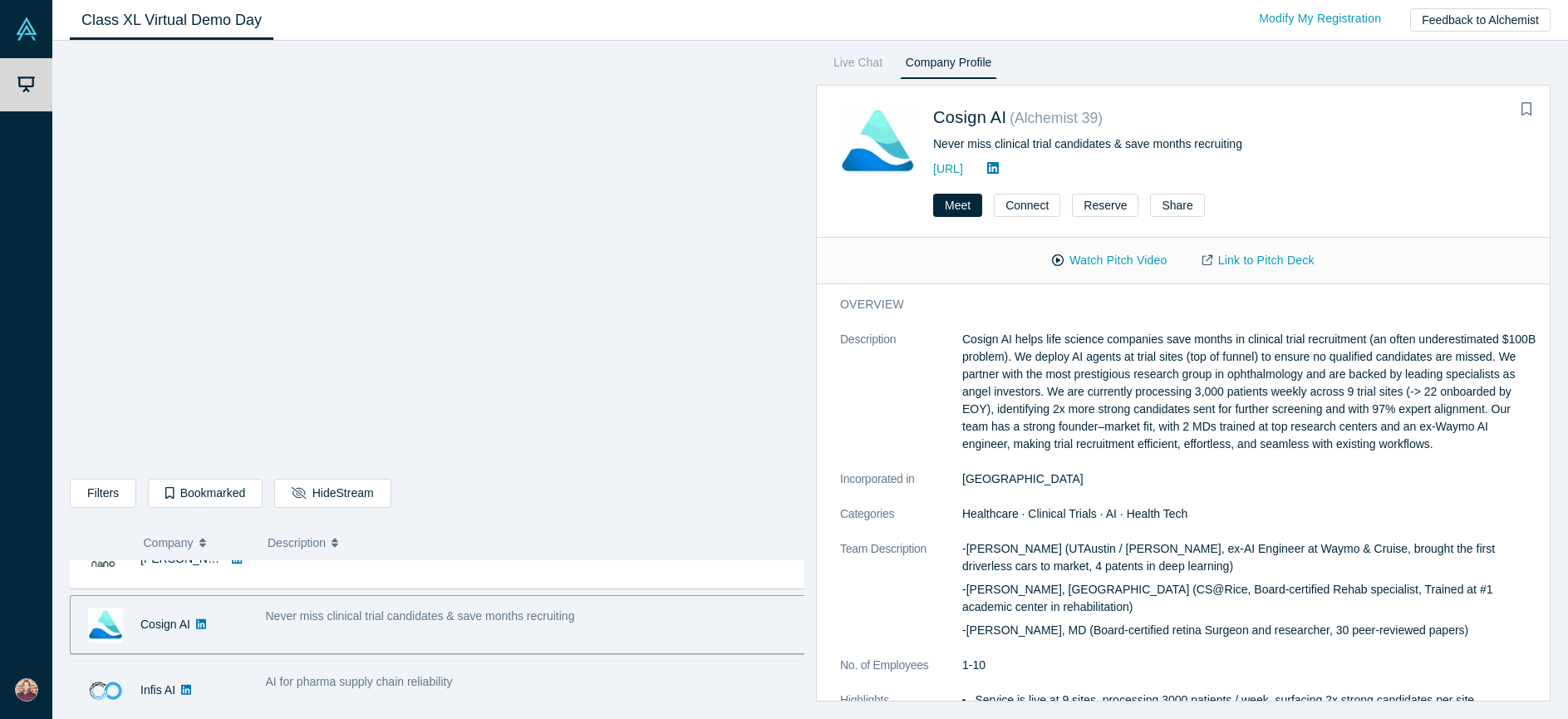
click at [376, 680] on span "AI for pharma supply chain reliability" at bounding box center [359, 682] width 187 height 14
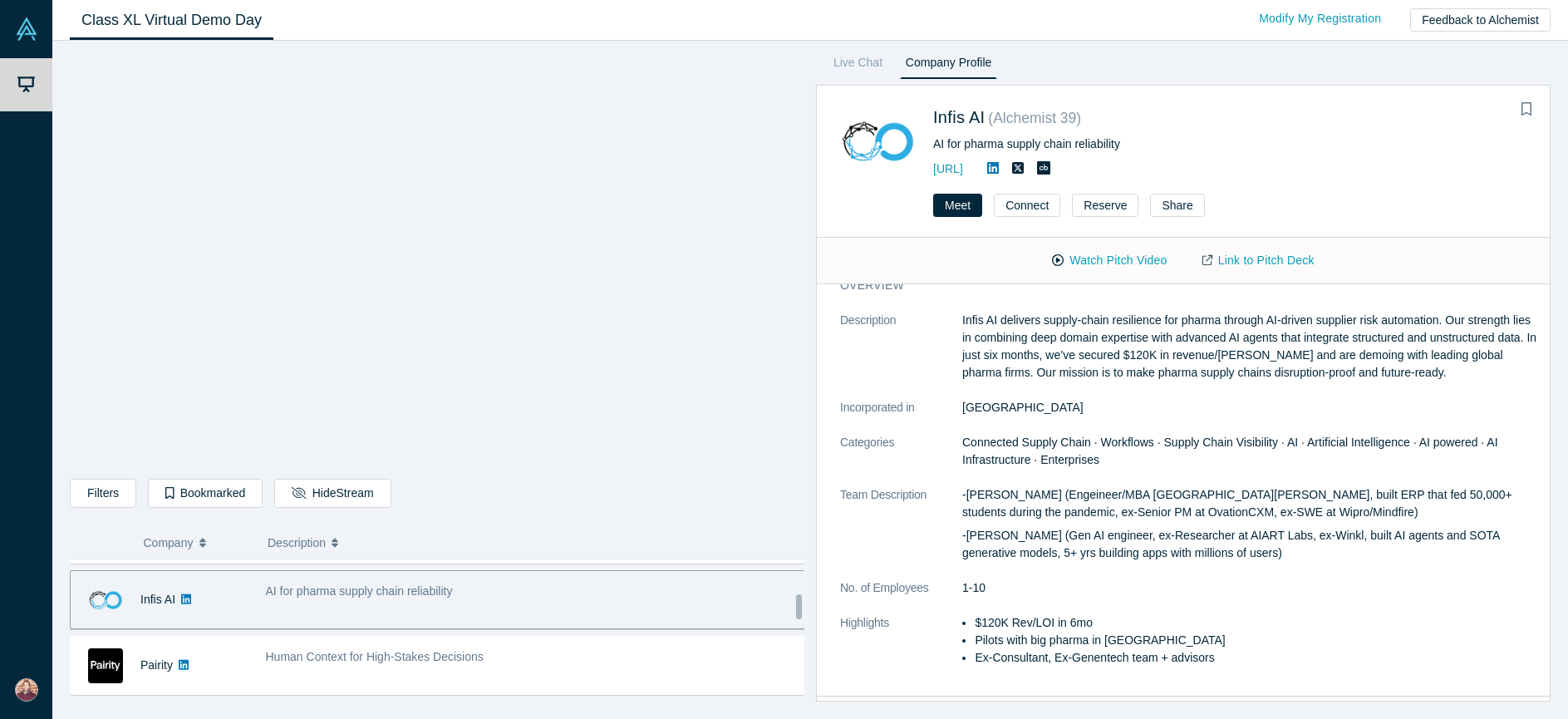
scroll to position [425, 0]
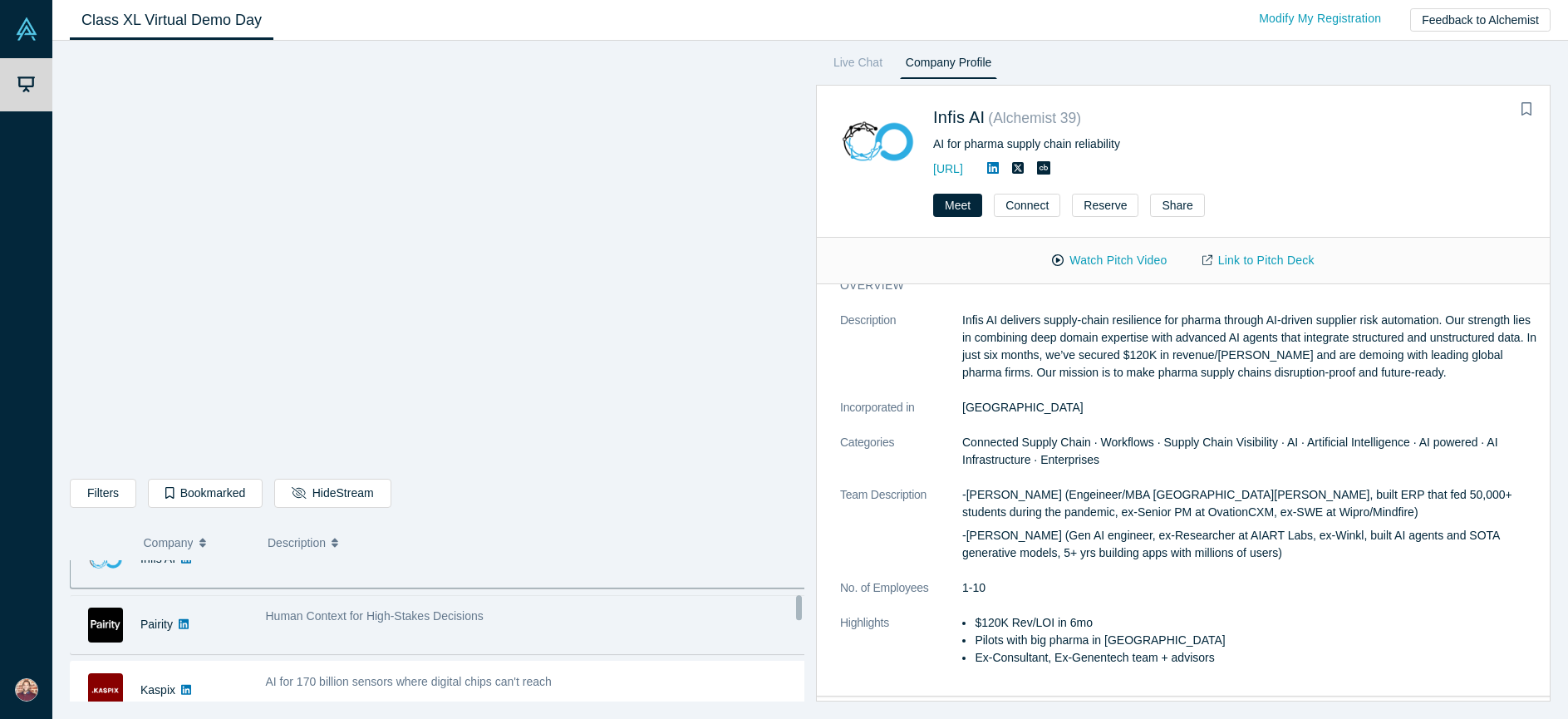
click at [350, 622] on span "Human Context for High-Stakes Decisions" at bounding box center [375, 616] width 218 height 14
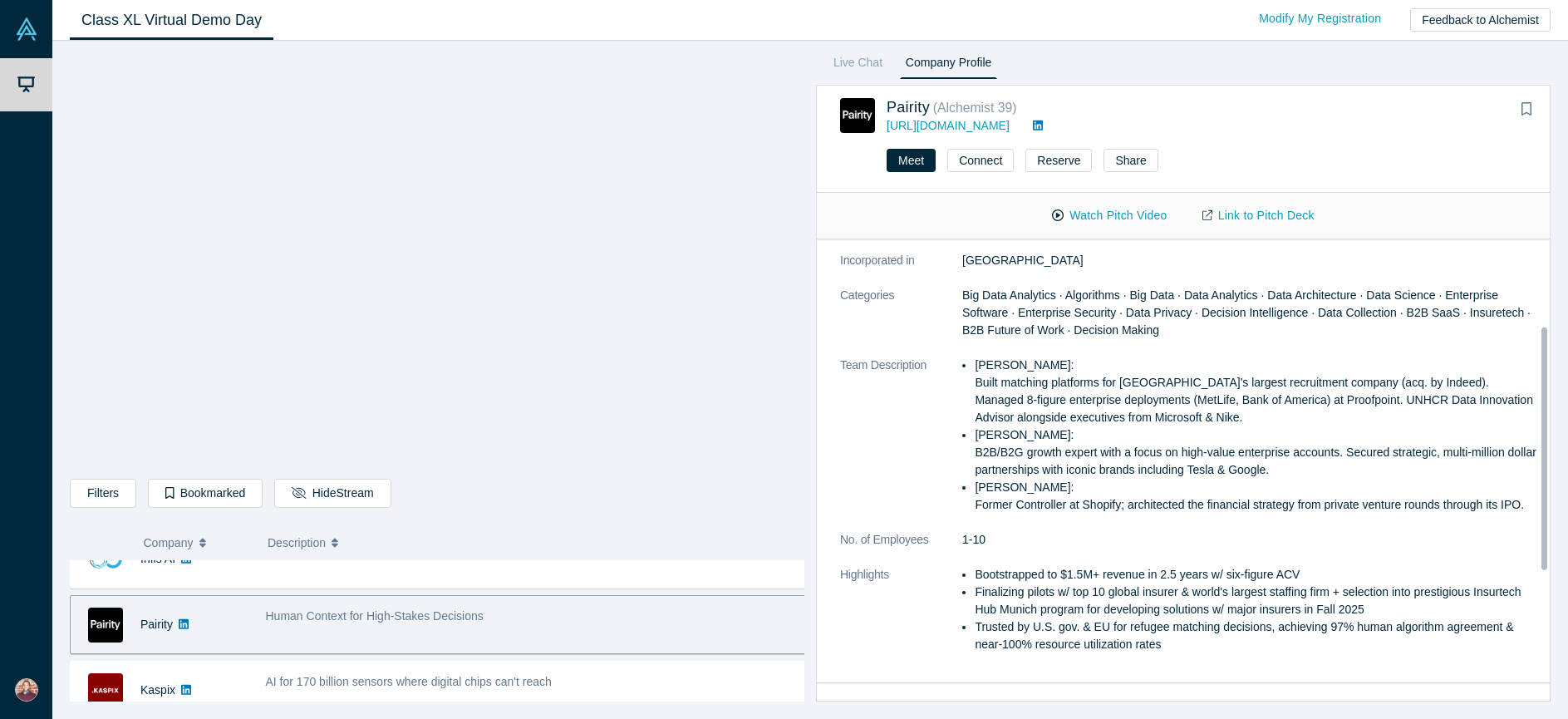
scroll to position [9, 0]
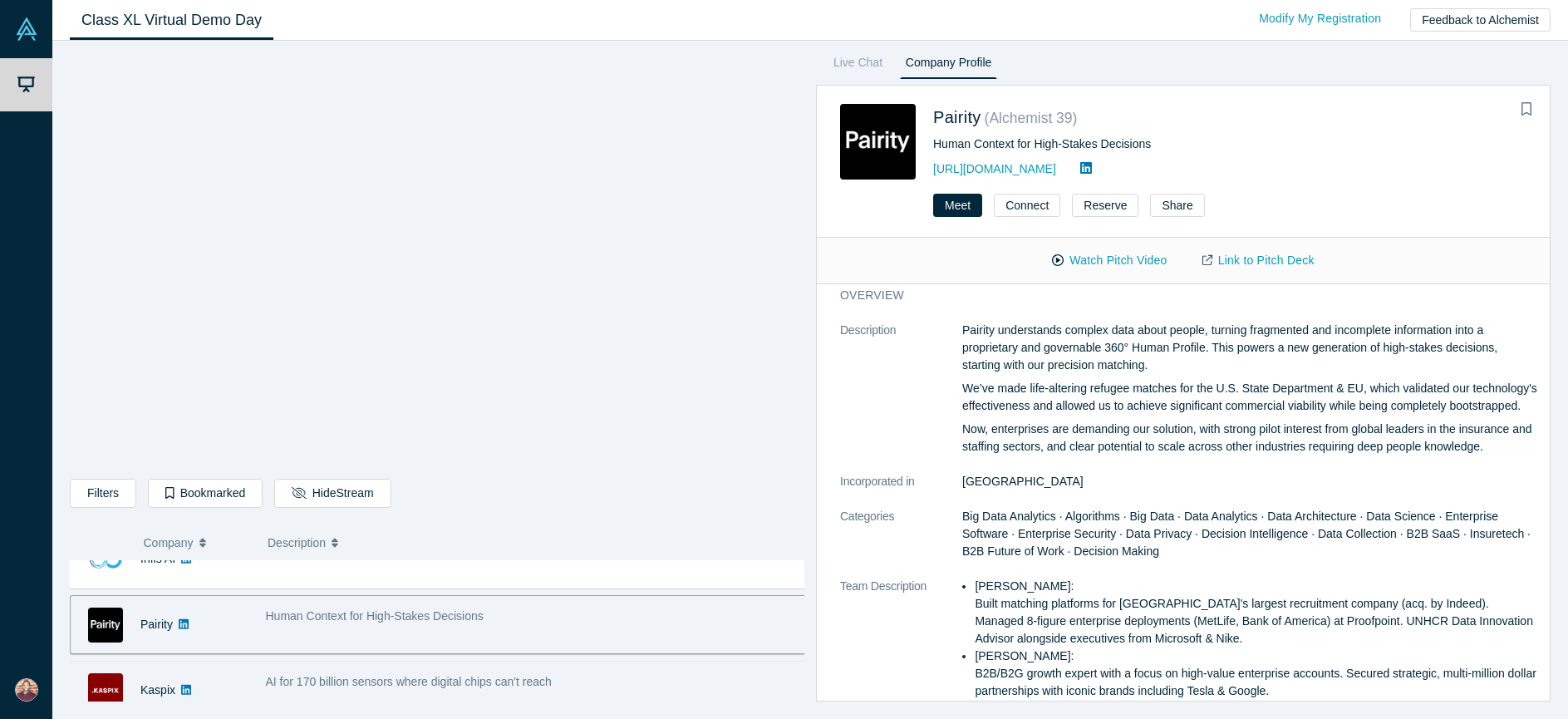
click at [373, 695] on div "AI for 170 billion sensors where digital chips can't reach" at bounding box center [536, 690] width 559 height 52
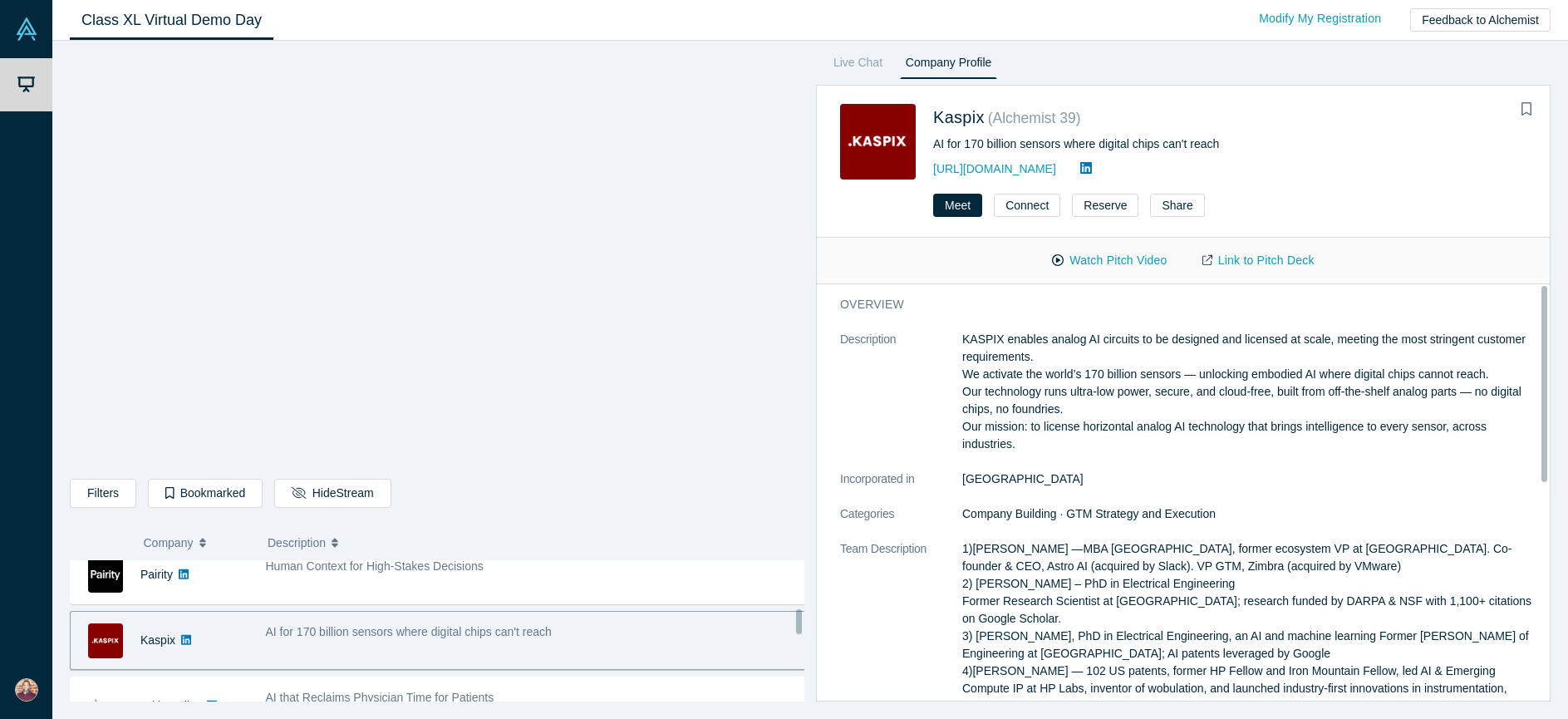
scroll to position [602, 0]
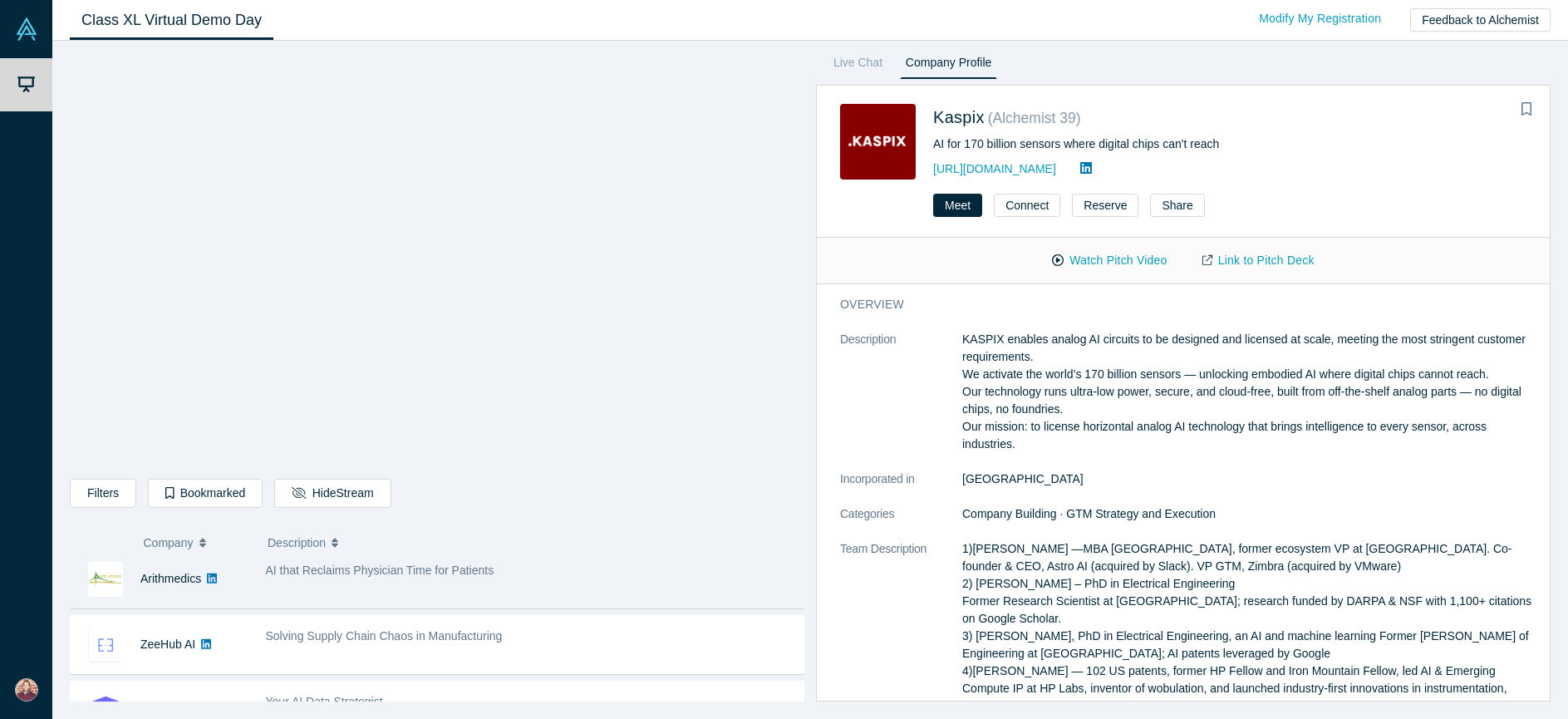
click at [366, 576] on span "AI that Reclaims Physician Time for Patients" at bounding box center [380, 571] width 228 height 14
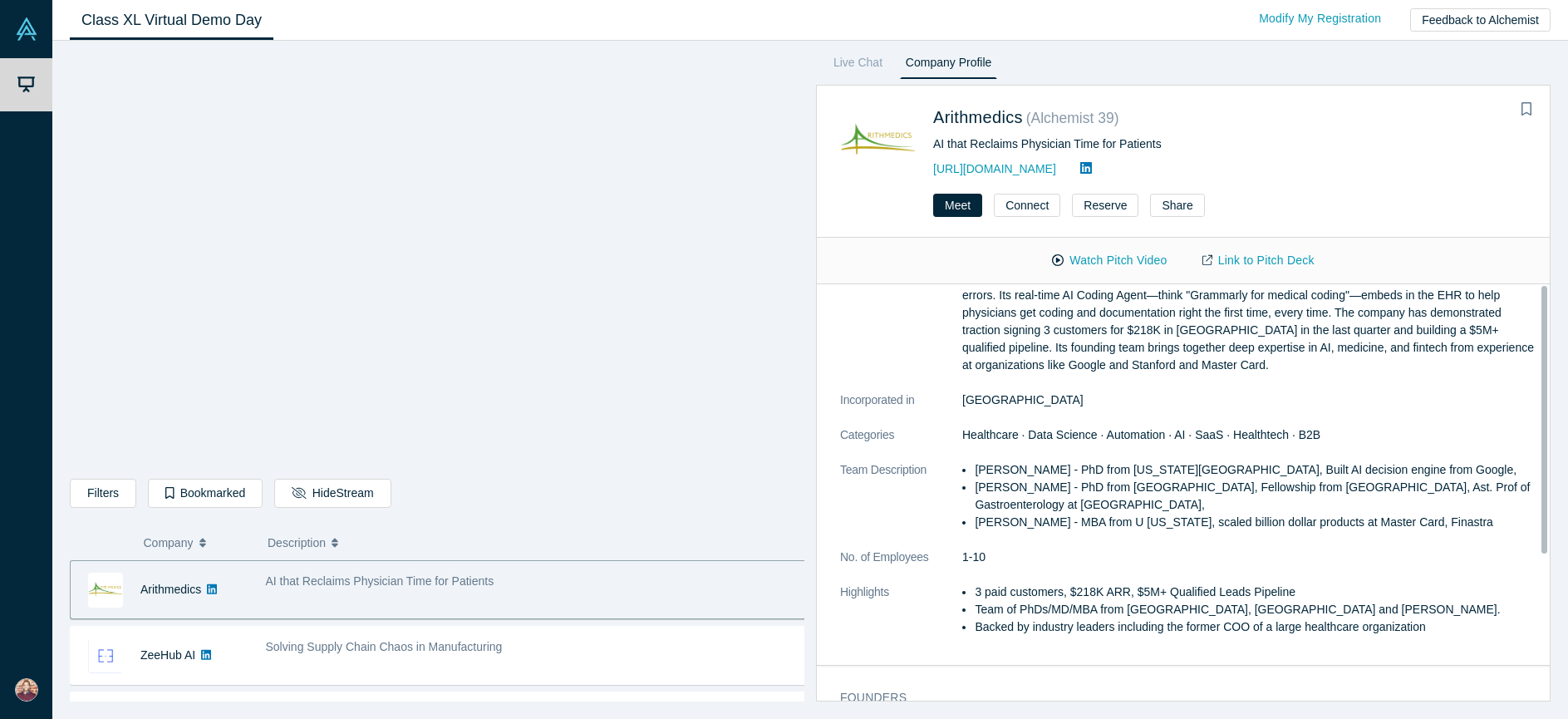
scroll to position [0, 0]
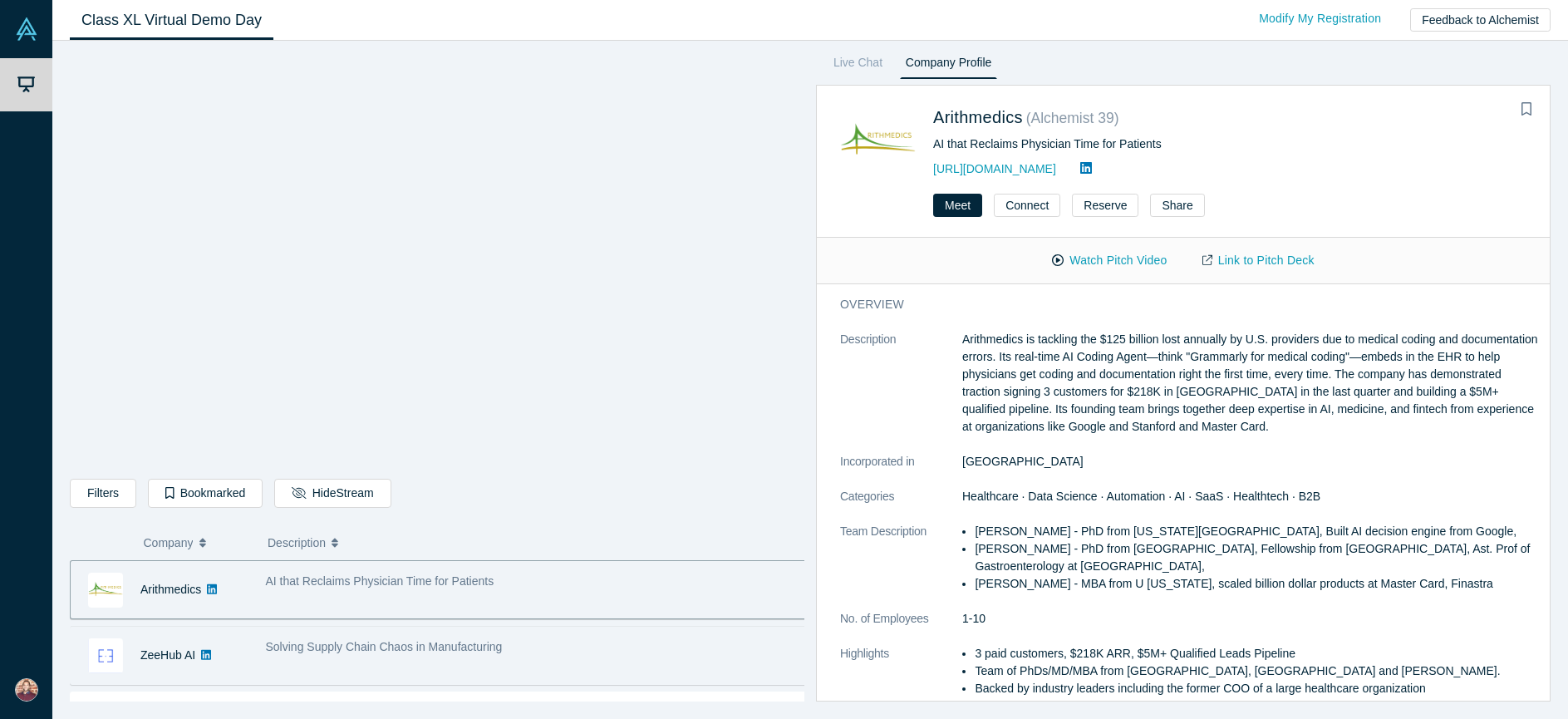
click at [388, 640] on span "Solving Supply Chain Chaos in Manufacturing" at bounding box center [384, 647] width 237 height 14
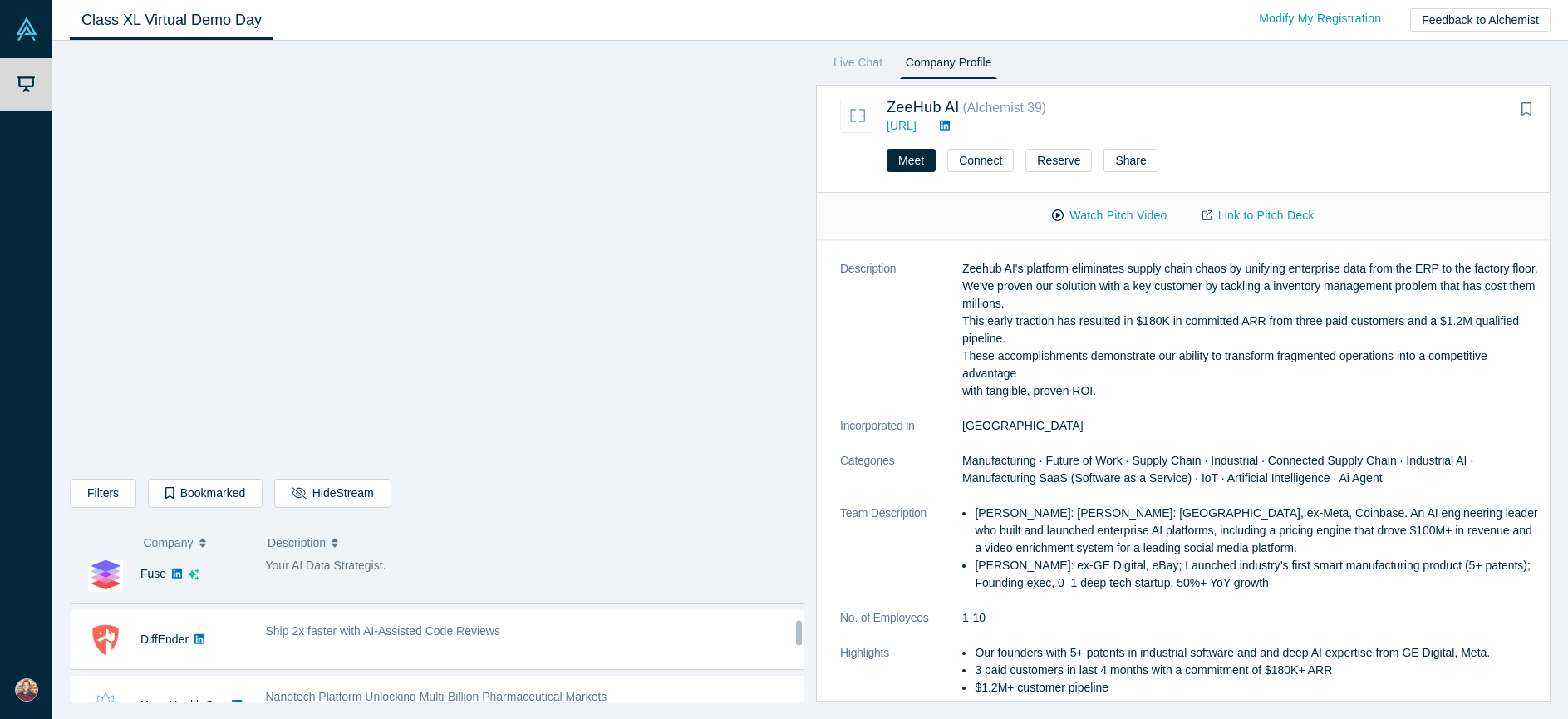
scroll to position [721, 0]
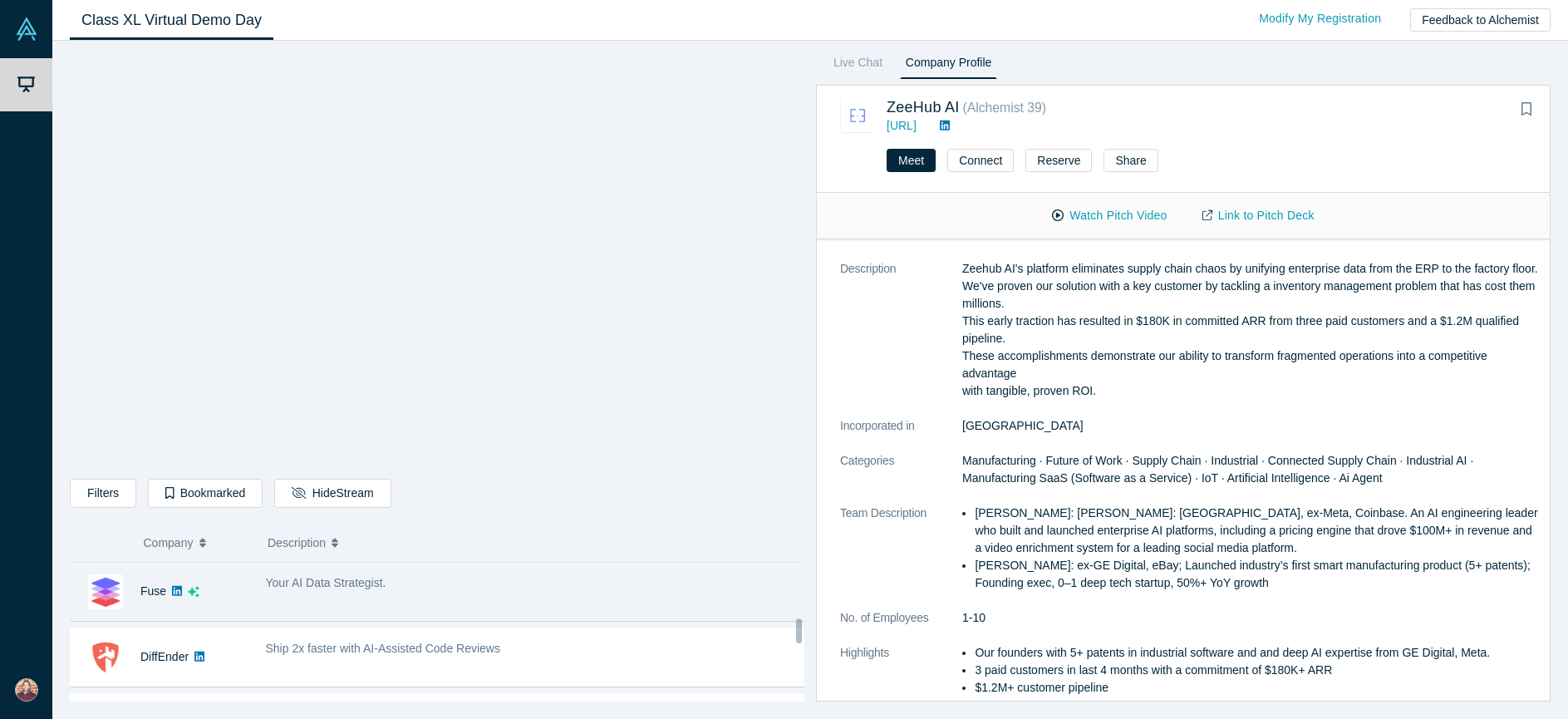
click at [351, 598] on div "Your AI Data Strategist." at bounding box center [536, 591] width 559 height 52
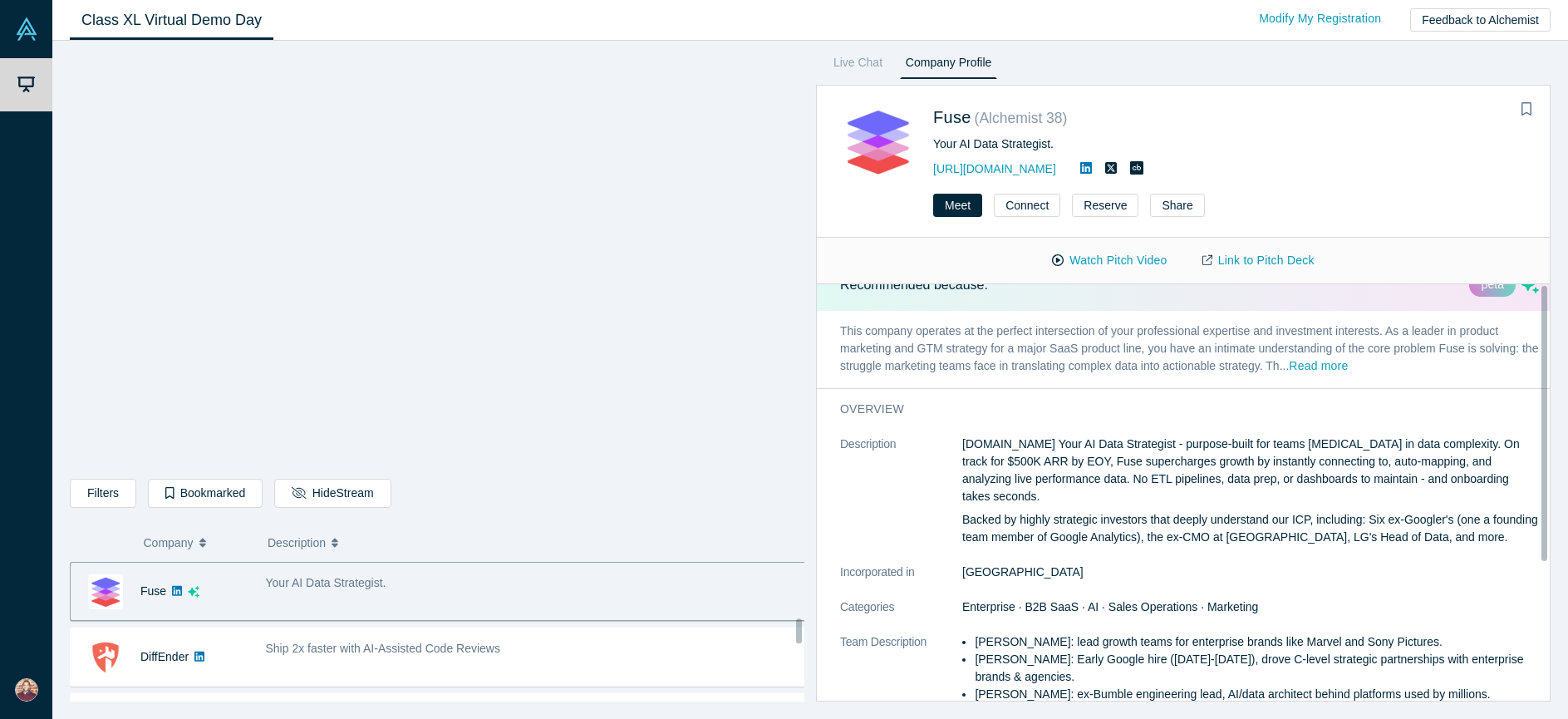
scroll to position [0, 0]
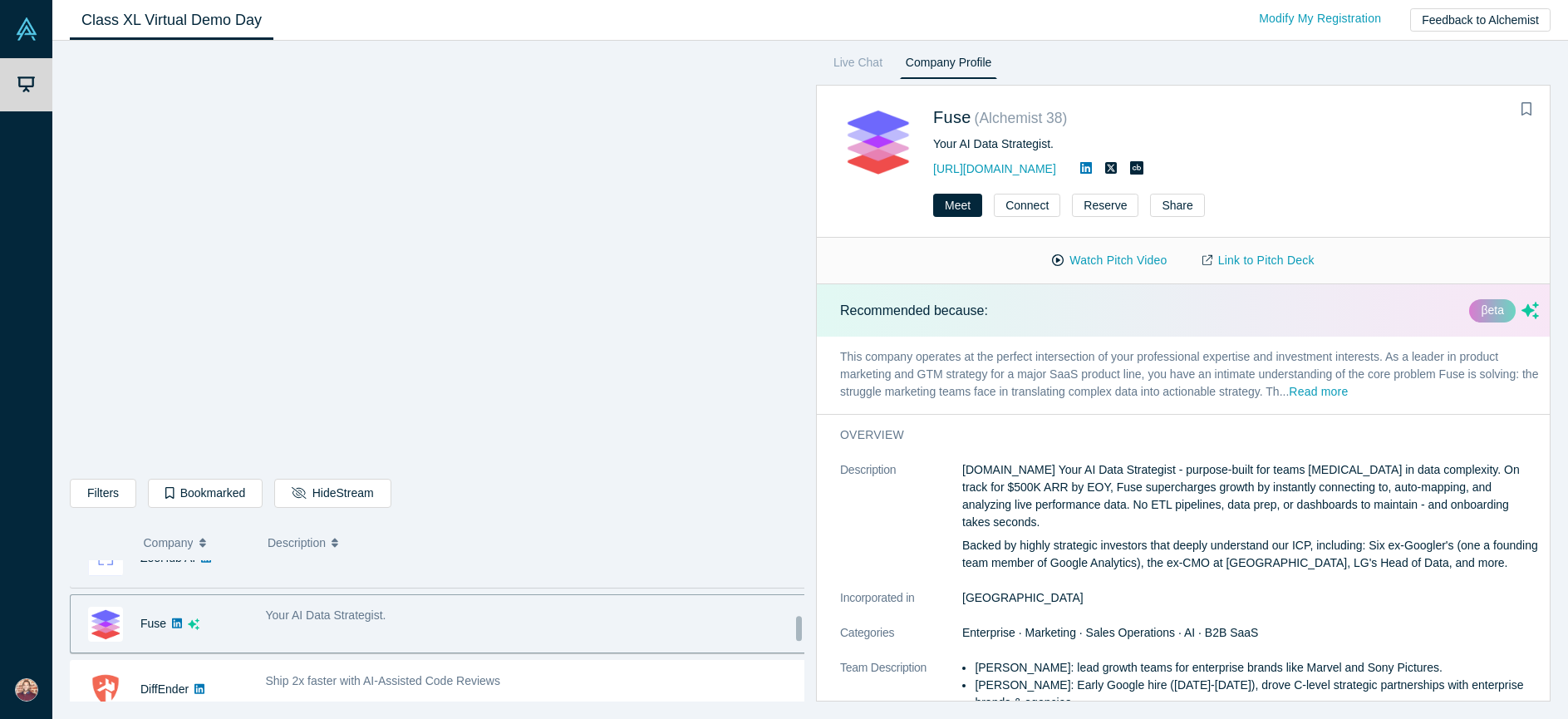
click at [330, 570] on div "Solving Supply Chain Chaos in Manufacturing" at bounding box center [536, 558] width 559 height 52
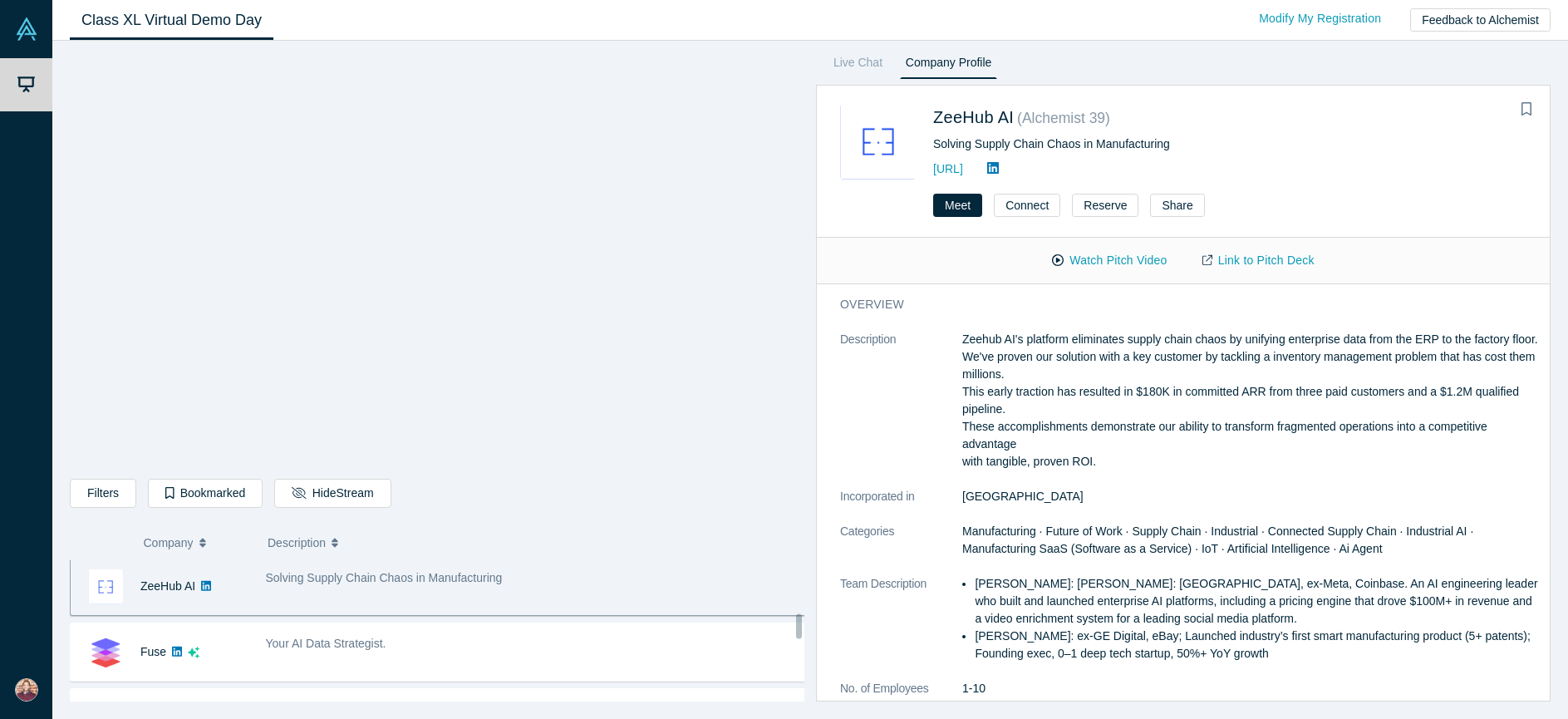
scroll to position [663, 0]
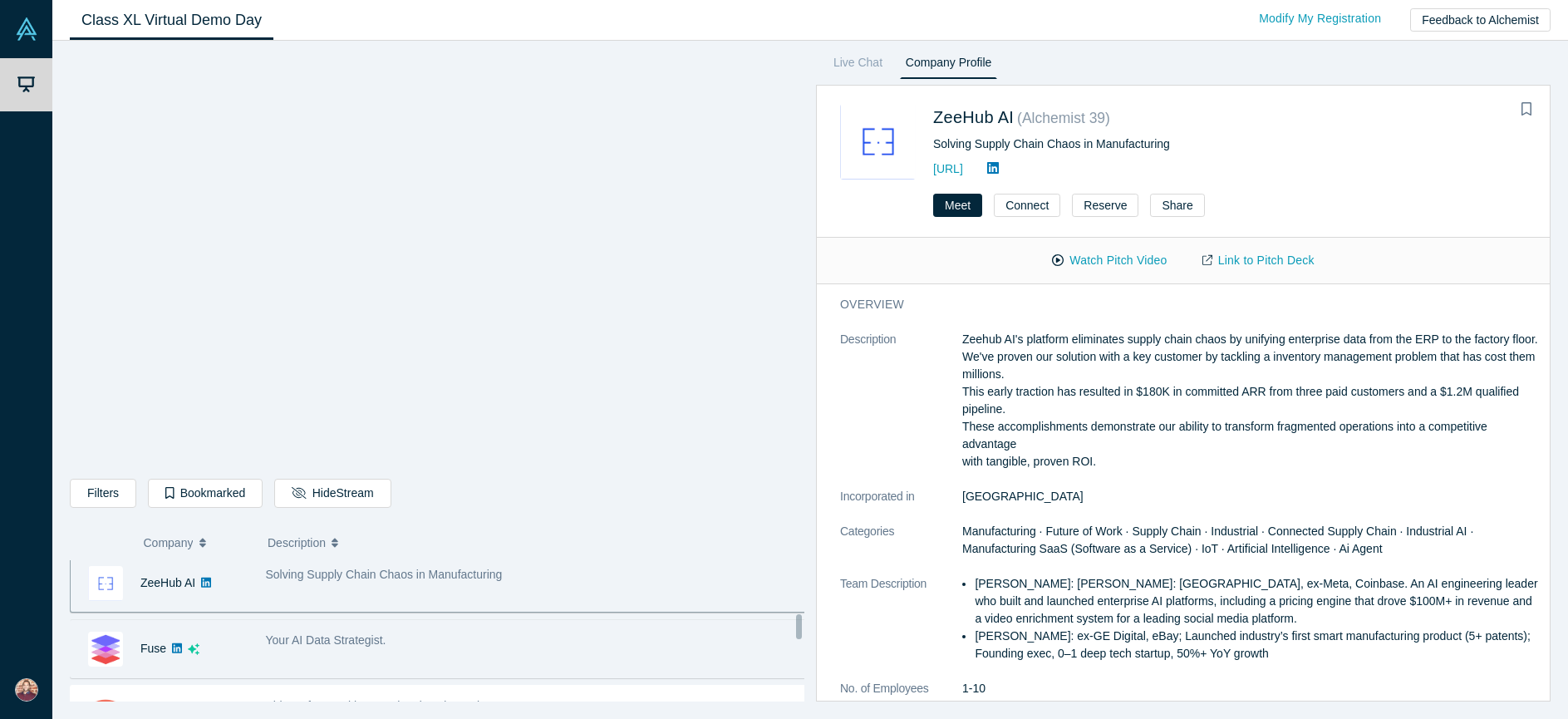
click at [329, 633] on span "Your AI Data Strategist." at bounding box center [326, 640] width 121 height 14
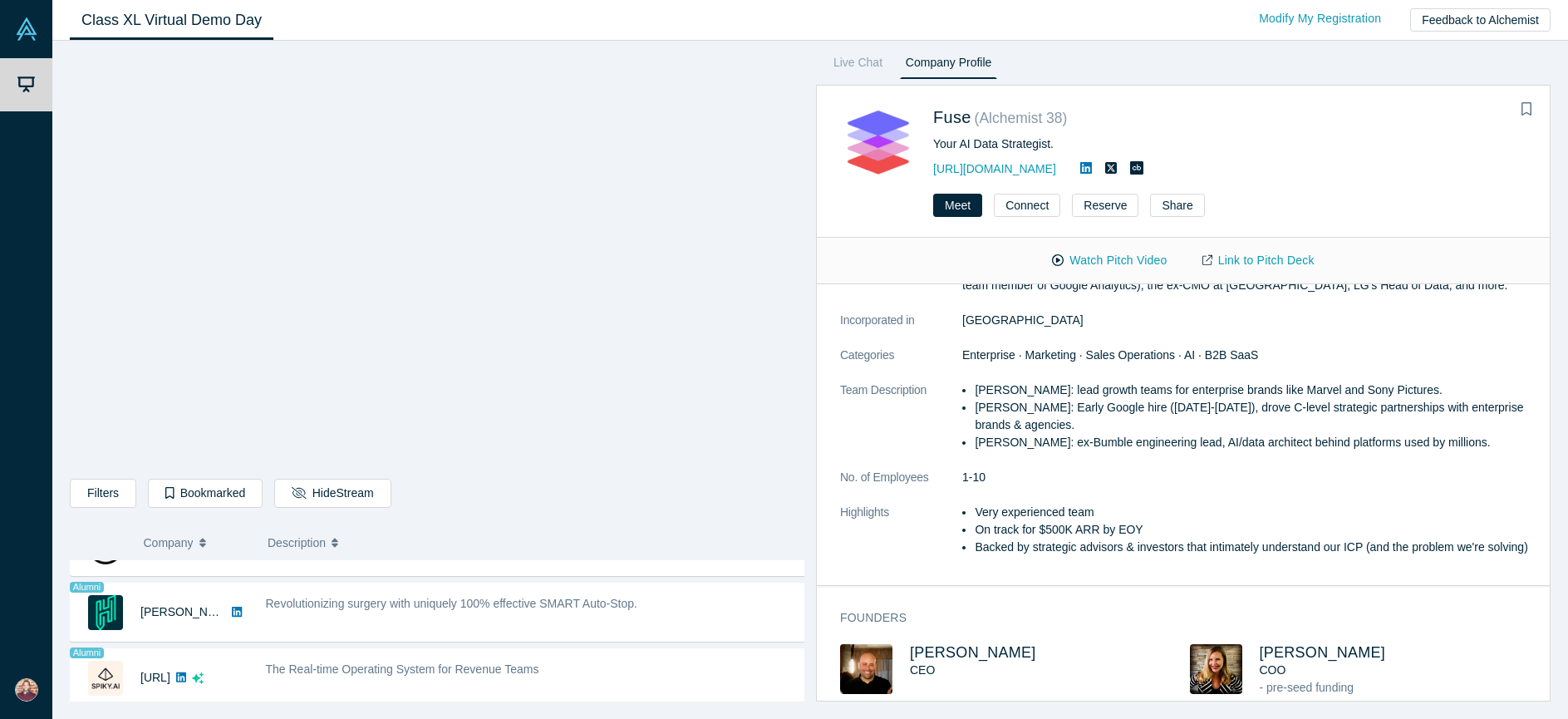
scroll to position [326, 0]
